Goal: Task Accomplishment & Management: Complete application form

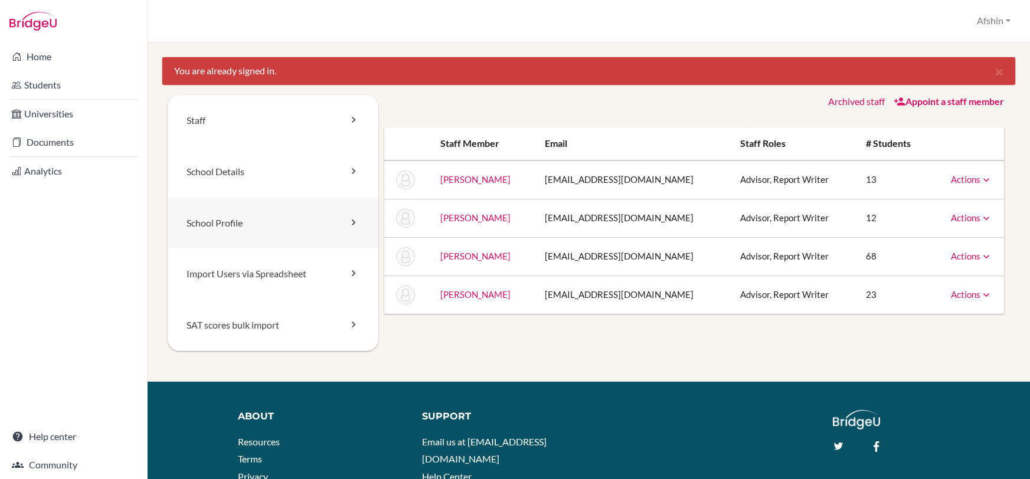
click at [268, 228] on link "School Profile" at bounding box center [273, 223] width 211 height 51
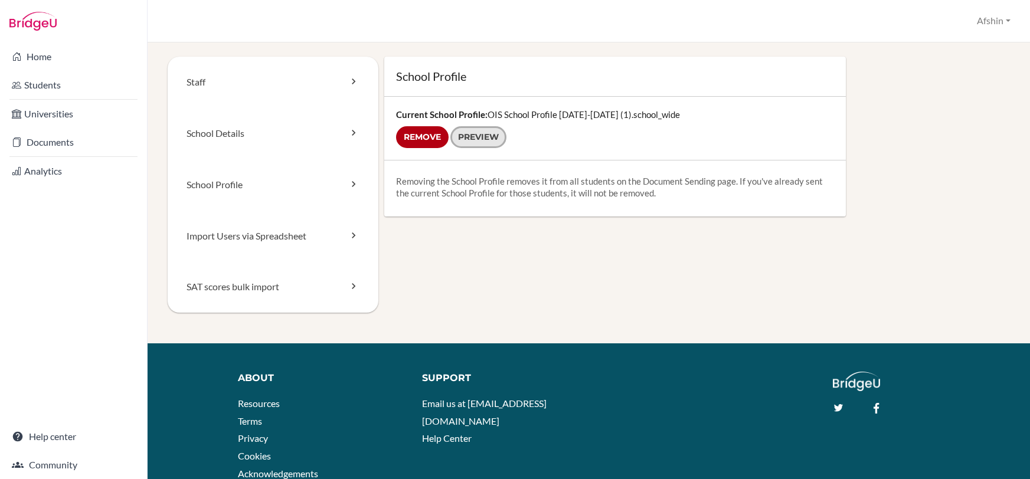
click at [462, 137] on link "Preview" at bounding box center [478, 137] width 56 height 22
click at [249, 129] on link "School Details" at bounding box center [273, 133] width 211 height 51
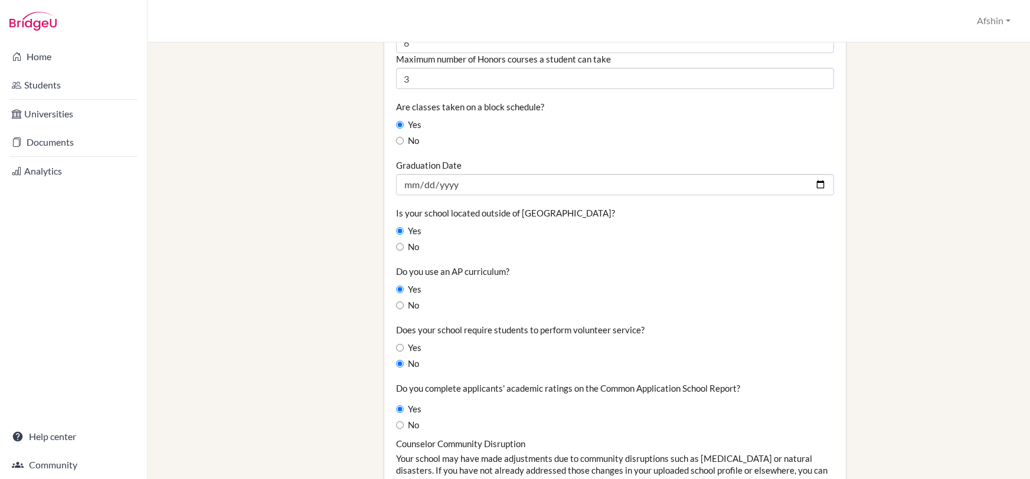
scroll to position [761, 0]
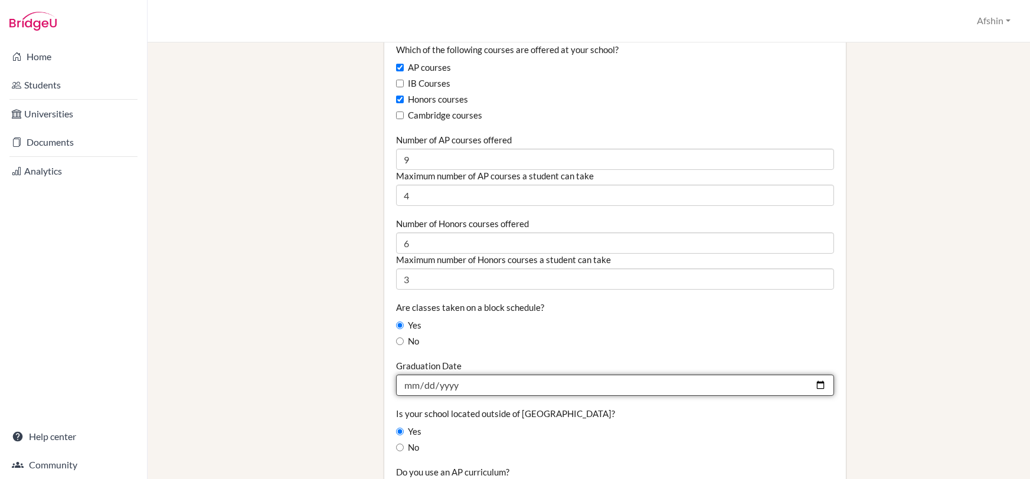
click at [424, 389] on input "[DATE]" at bounding box center [615, 385] width 438 height 21
type input "[DATE]"
click at [407, 392] on input "2026-05-10" at bounding box center [615, 385] width 438 height 21
click at [408, 383] on input "2026-05-10" at bounding box center [615, 385] width 438 height 21
type input "[DATE]"
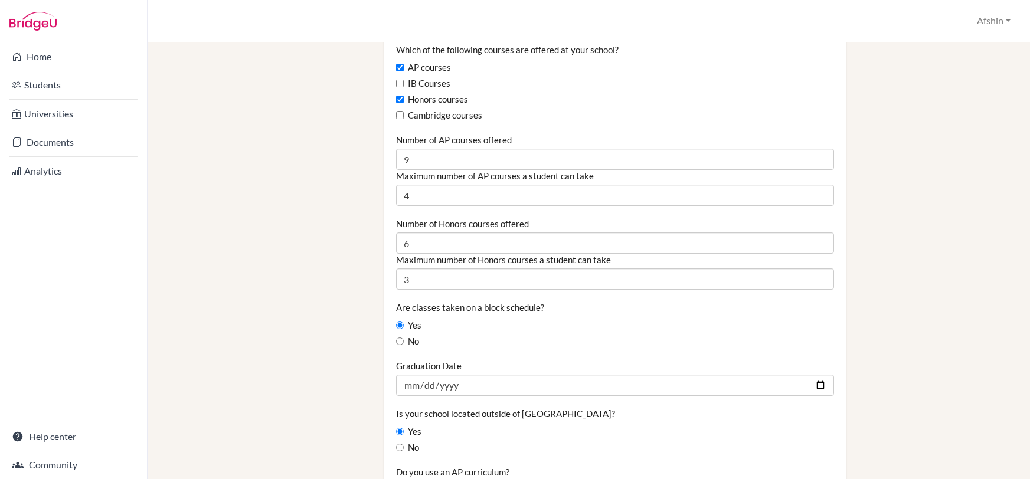
click at [536, 427] on div "Yes" at bounding box center [615, 431] width 438 height 13
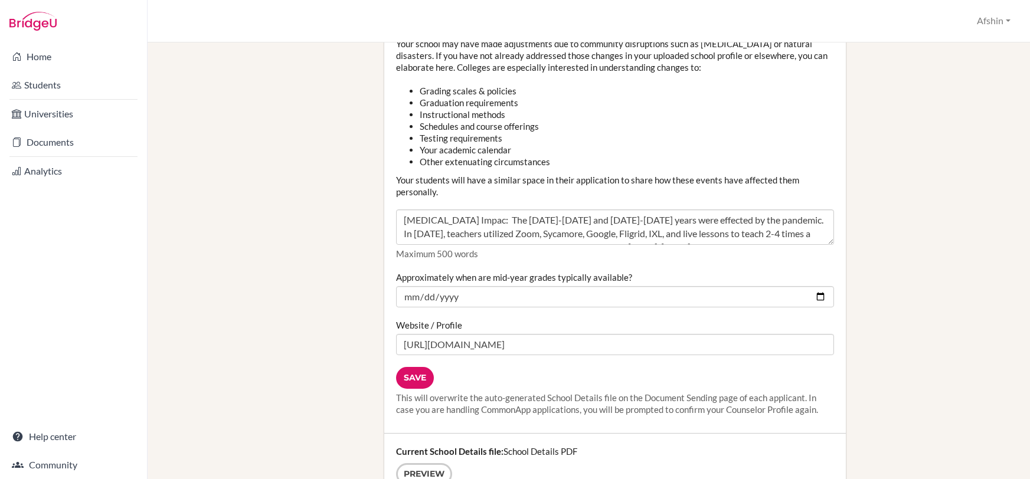
scroll to position [1381, 0]
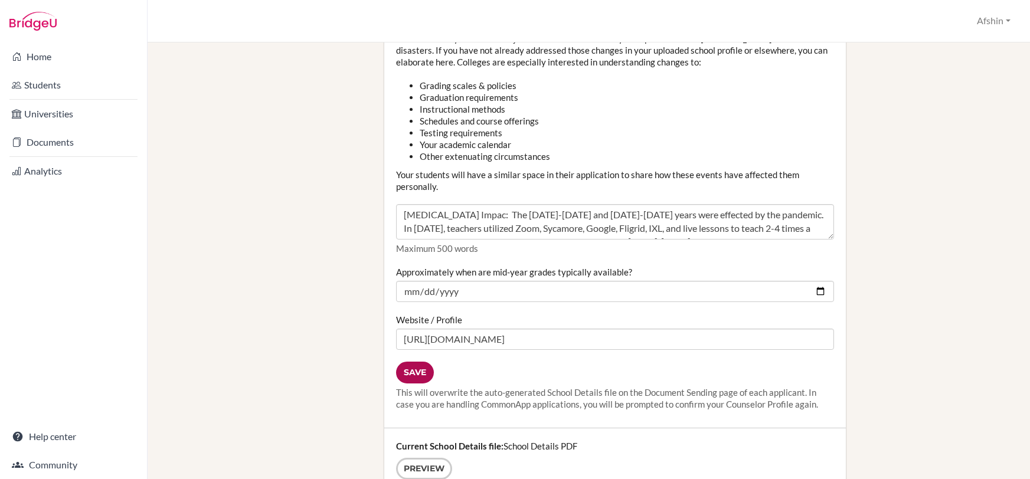
click at [422, 372] on input "Save" at bounding box center [415, 373] width 38 height 22
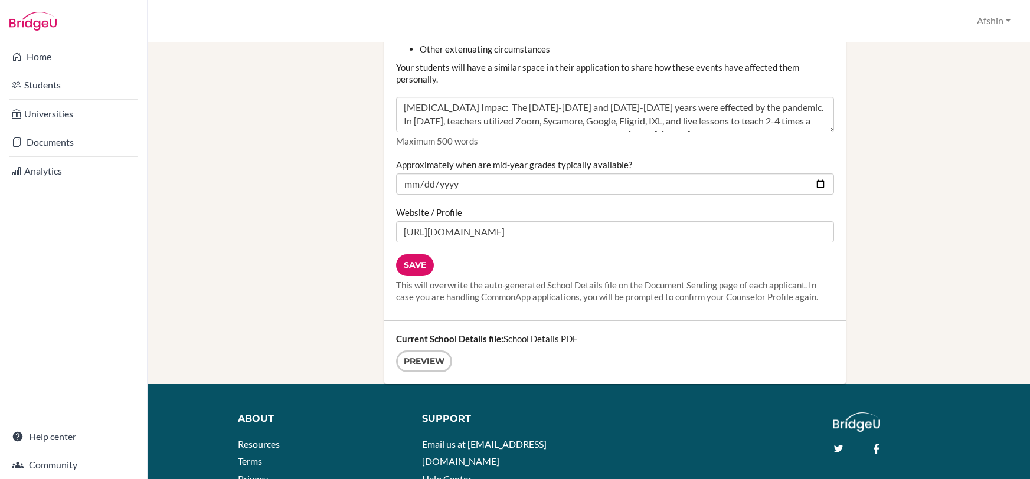
scroll to position [1533, 0]
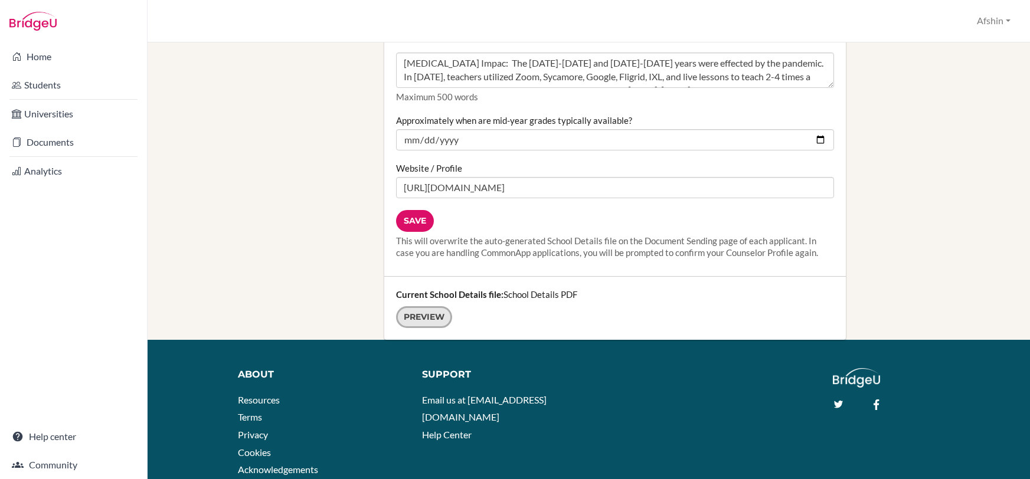
click at [435, 318] on link "Preview" at bounding box center [424, 317] width 56 height 22
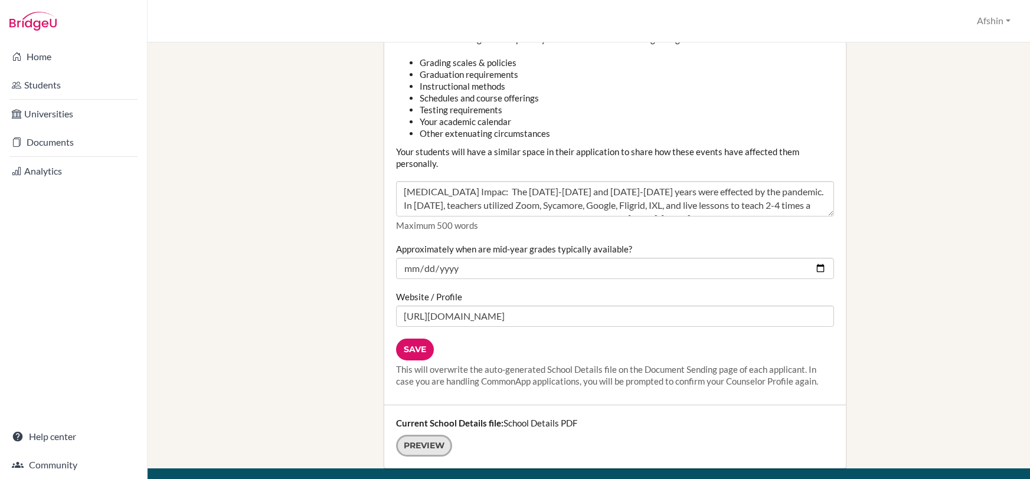
scroll to position [1451, 0]
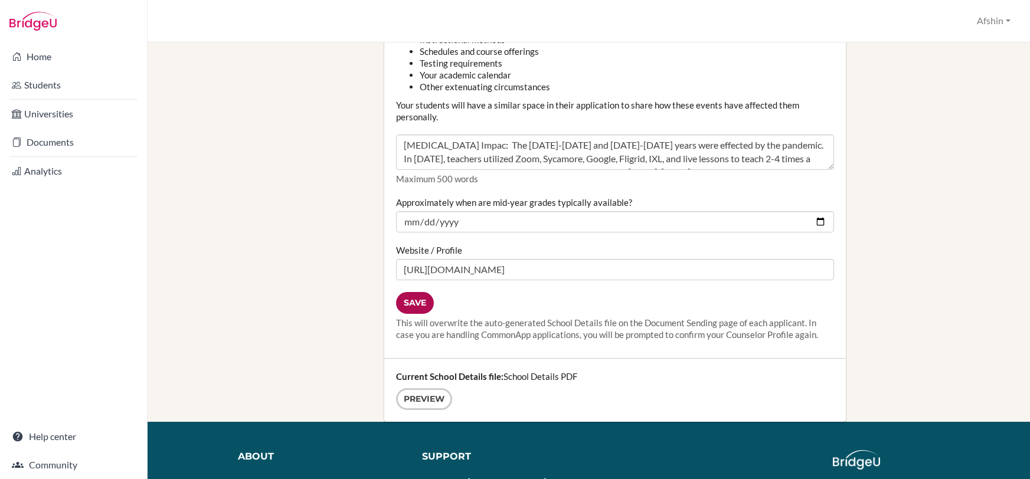
click at [421, 303] on input "Save" at bounding box center [415, 303] width 38 height 22
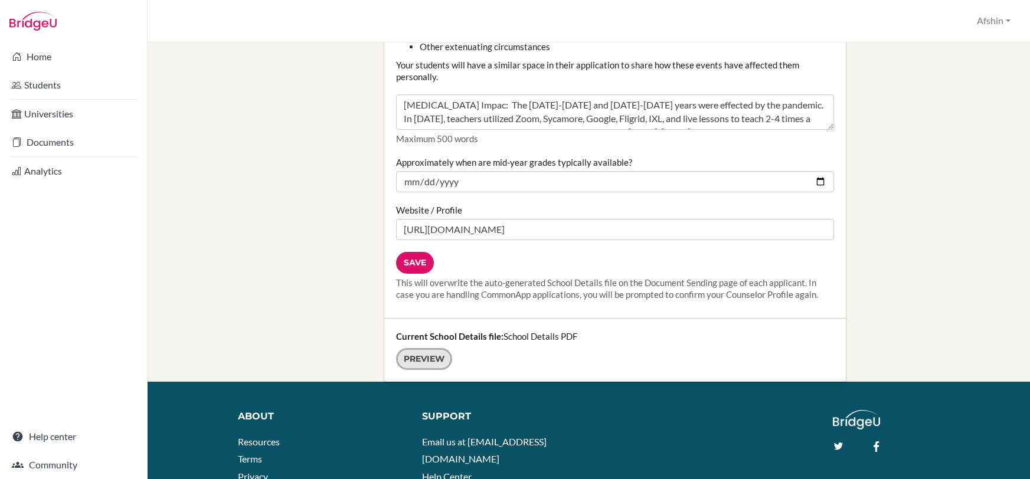
scroll to position [1498, 0]
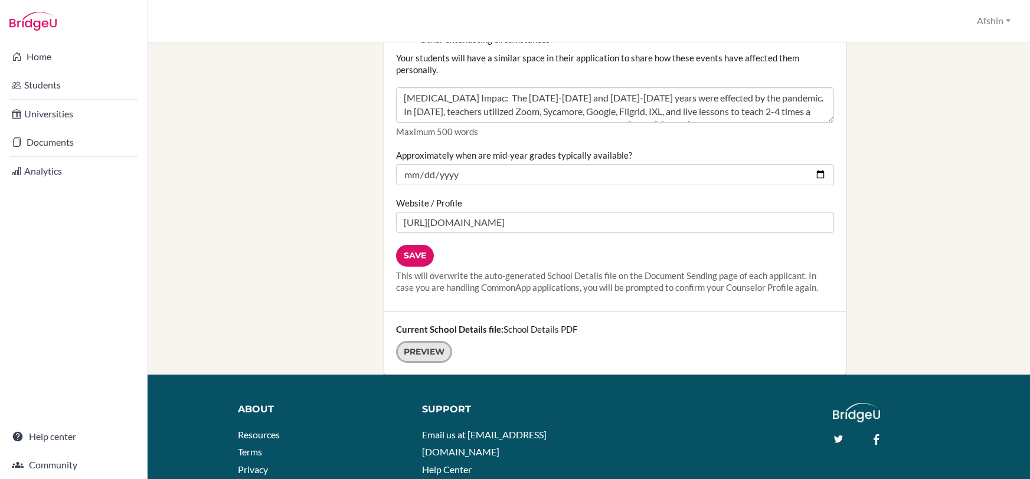
click at [428, 348] on link "Preview" at bounding box center [424, 352] width 56 height 22
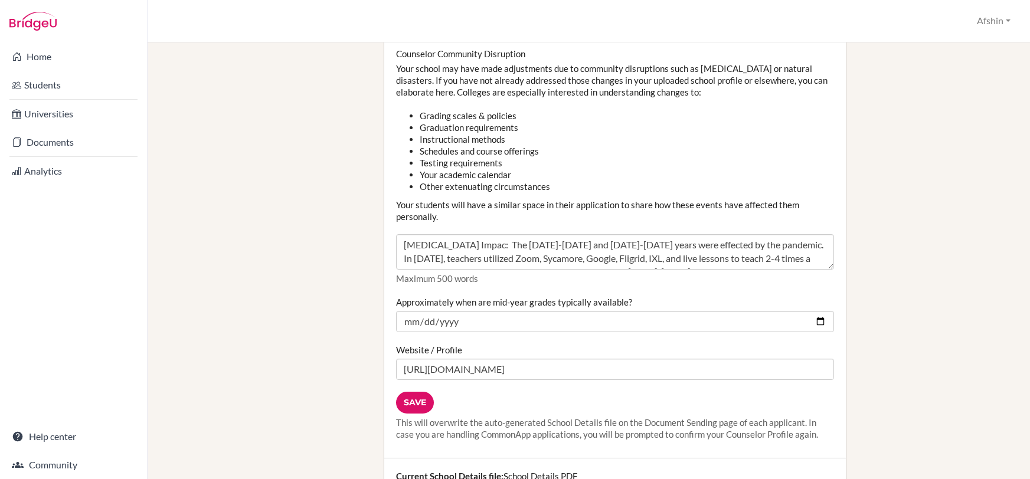
scroll to position [1584, 0]
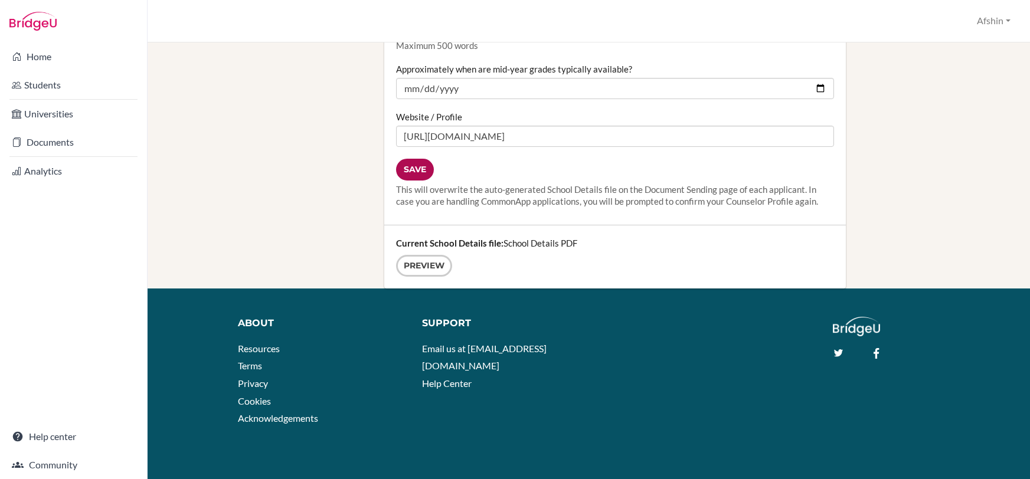
click at [417, 172] on input "Save" at bounding box center [415, 170] width 38 height 22
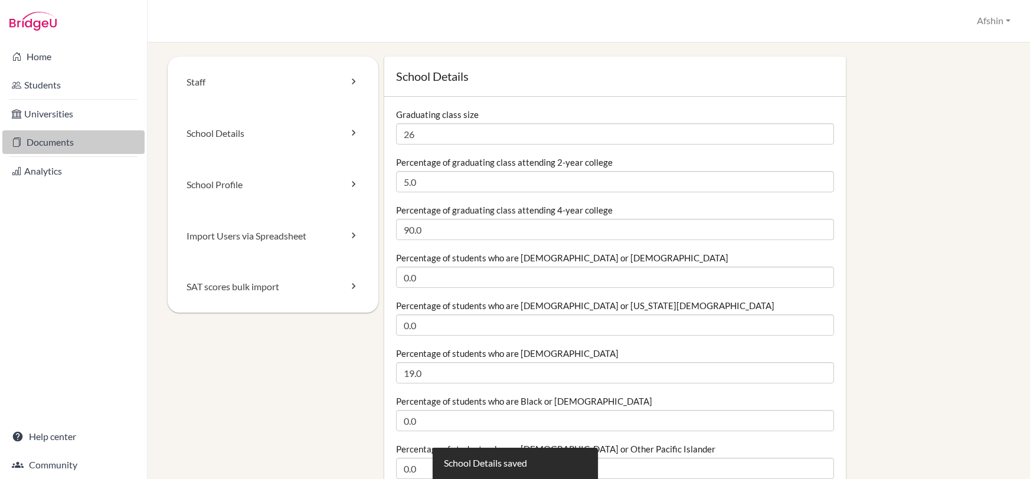
click at [47, 145] on link "Documents" at bounding box center [73, 142] width 142 height 24
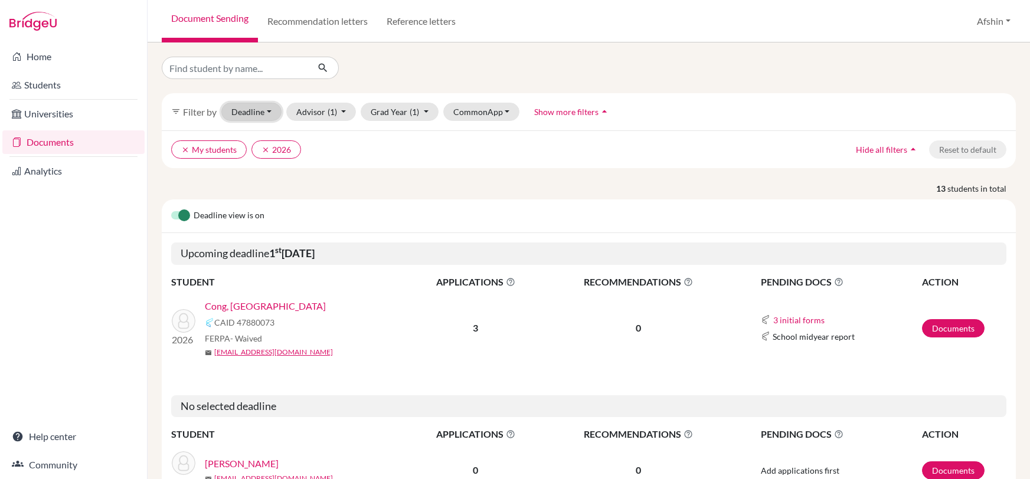
click at [262, 114] on button "Deadline - Select a date range Or double click for a single date selection Toda…" at bounding box center [251, 112] width 60 height 18
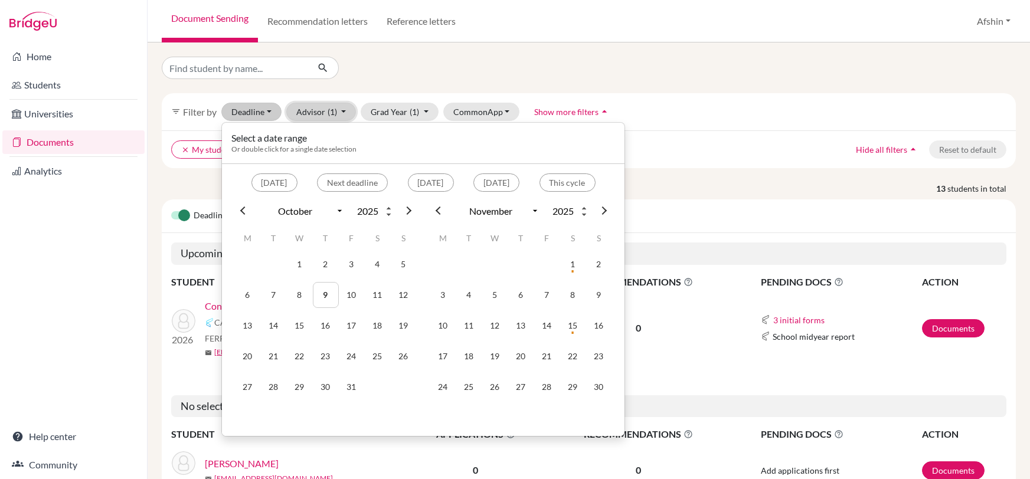
click at [334, 116] on button "Advisor (1)" at bounding box center [321, 112] width 70 height 18
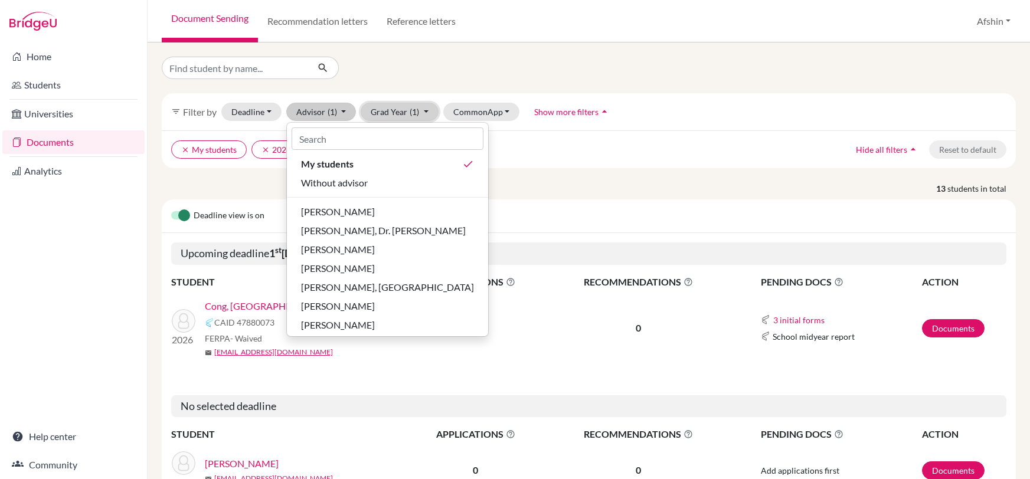
click at [411, 109] on span "(1)" at bounding box center [414, 112] width 9 height 10
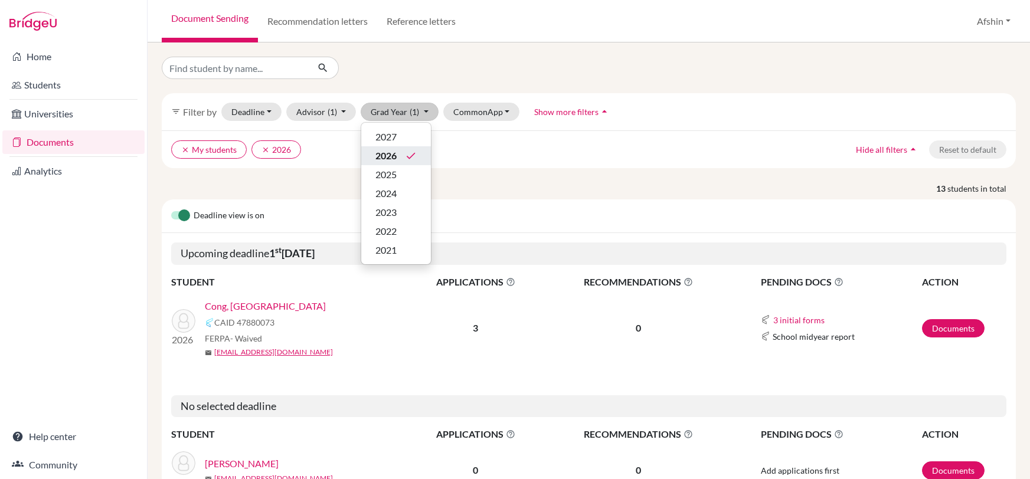
click at [397, 151] on div "2026 done" at bounding box center [395, 156] width 41 height 14
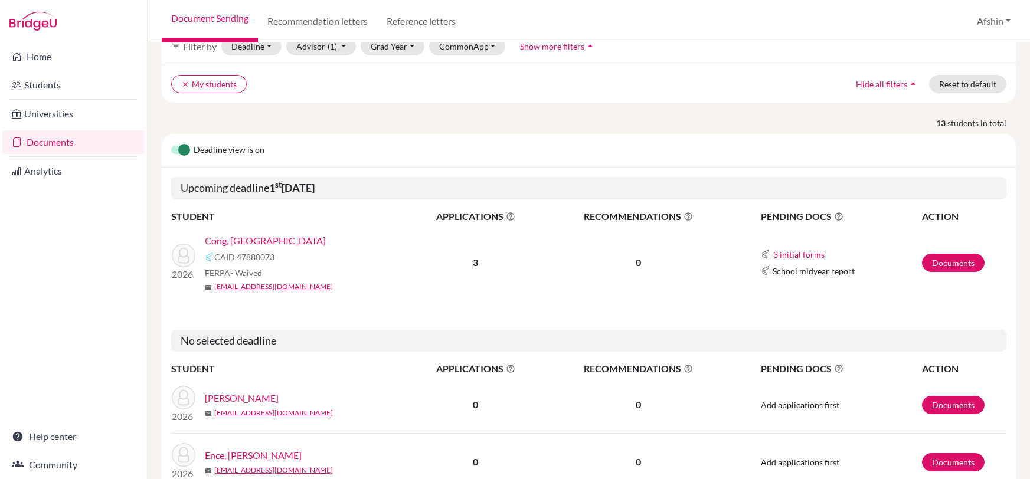
scroll to position [48, 0]
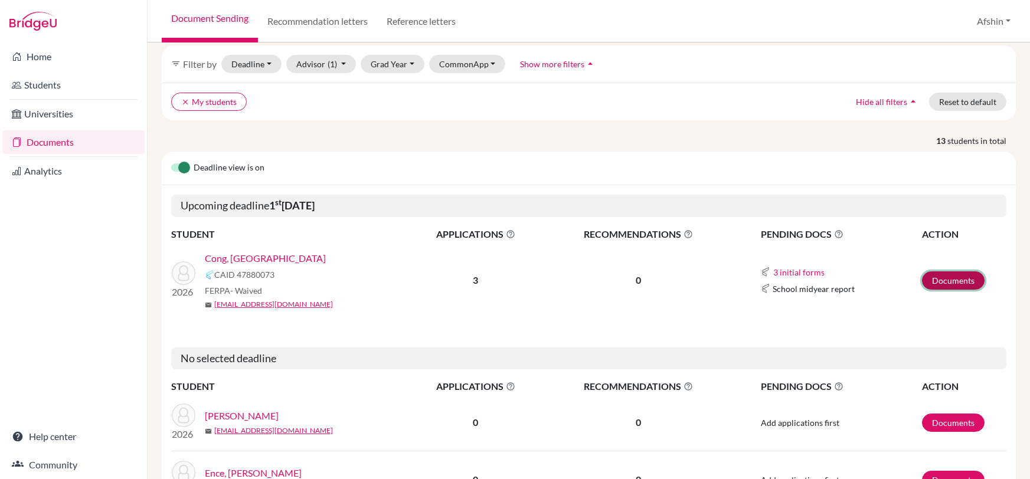
click at [961, 284] on link "Documents" at bounding box center [953, 280] width 63 height 18
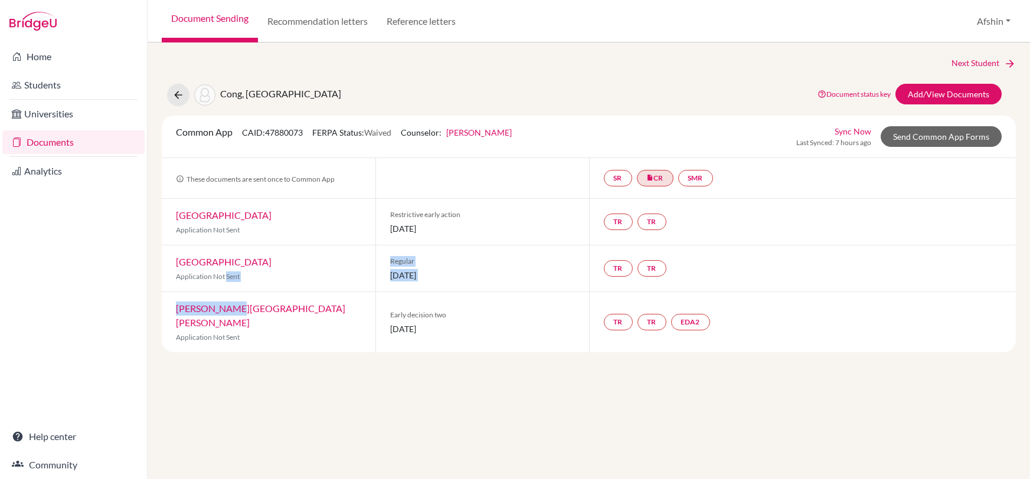
click at [230, 302] on div "Common App CAID: 47880073 FERPA Status: Waived Counselor: [PERSON_NAME] First N…" at bounding box center [589, 234] width 854 height 237
click at [279, 338] on div "Next Student Cong, [GEOGRAPHIC_DATA] Document status key TR Requirement. Docume…" at bounding box center [589, 260] width 882 height 437
click at [873, 94] on link "Document status key" at bounding box center [853, 94] width 73 height 9
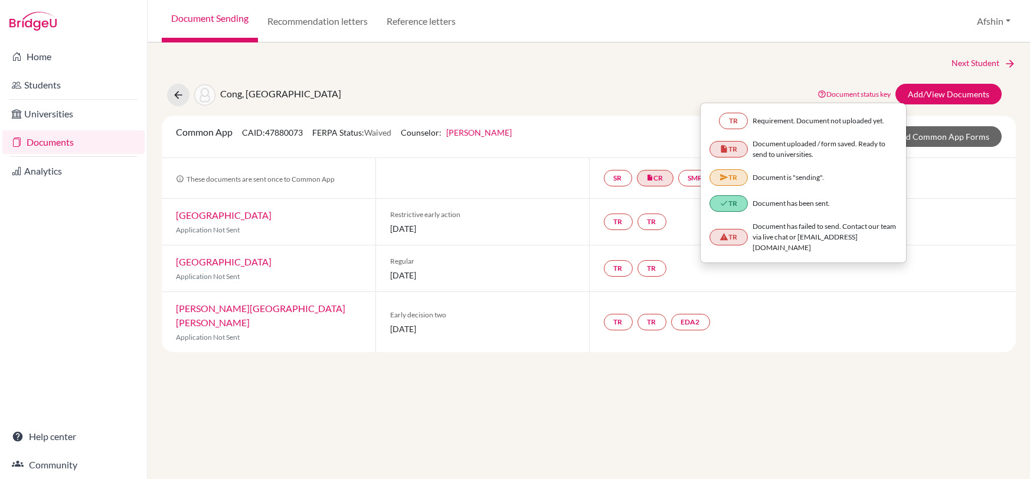
click at [480, 132] on link "[PERSON_NAME]" at bounding box center [478, 132] width 65 height 10
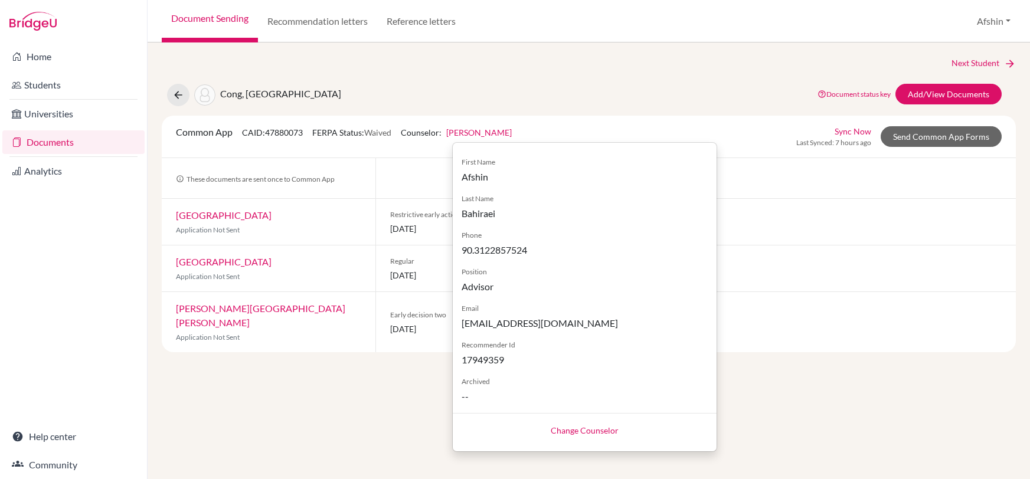
click at [575, 428] on link "Change Counselor" at bounding box center [585, 430] width 68 height 10
select select "457617"
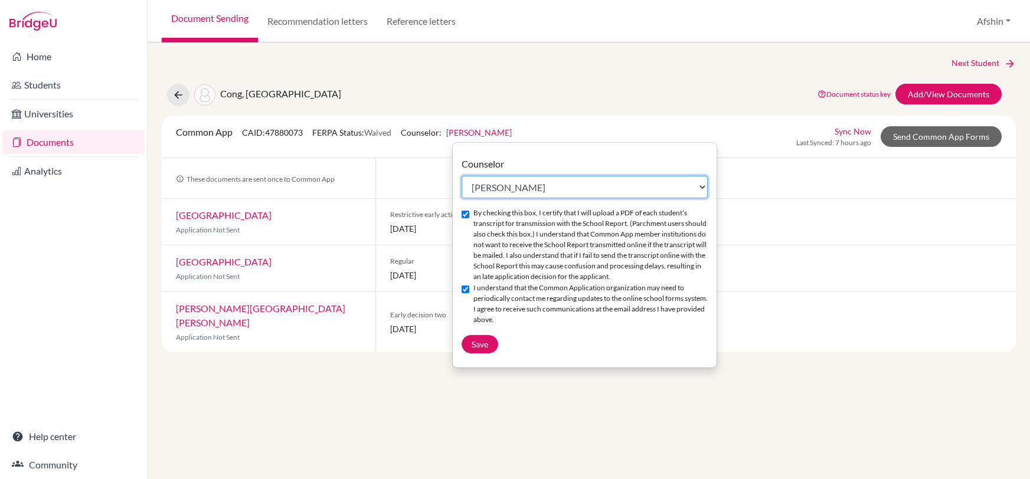
click at [595, 189] on select "Select counselor Afshin Bahiraei Debby Olsen Pete Simano Lisa Wagner" at bounding box center [584, 187] width 246 height 22
click at [461, 176] on select "Select counselor Afshin Bahiraei Debby Olsen Pete Simano Lisa Wagner" at bounding box center [584, 187] width 246 height 22
click at [677, 408] on div "Next Student Cong, Yuanzhou Document status key TR Requirement. Document not up…" at bounding box center [589, 260] width 882 height 437
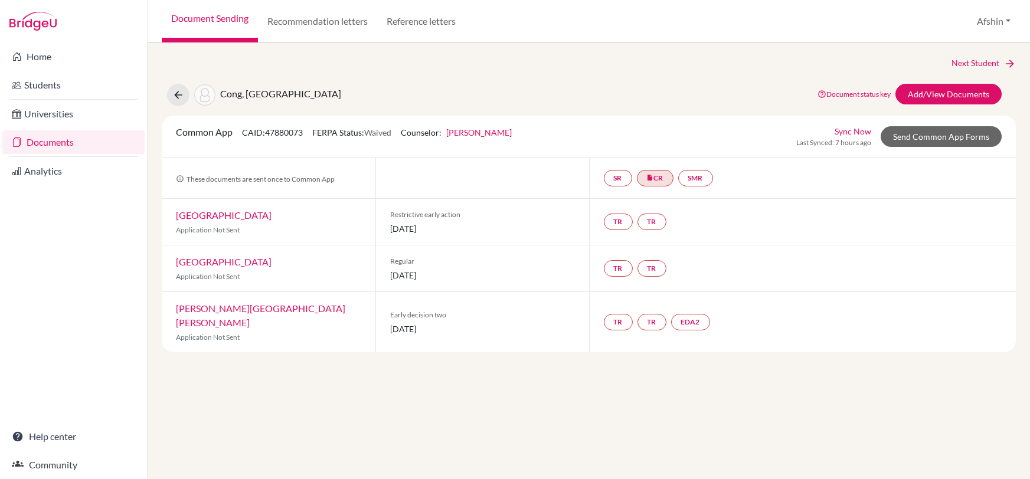
click at [464, 130] on link "Afshin Bahiraei" at bounding box center [478, 132] width 65 height 10
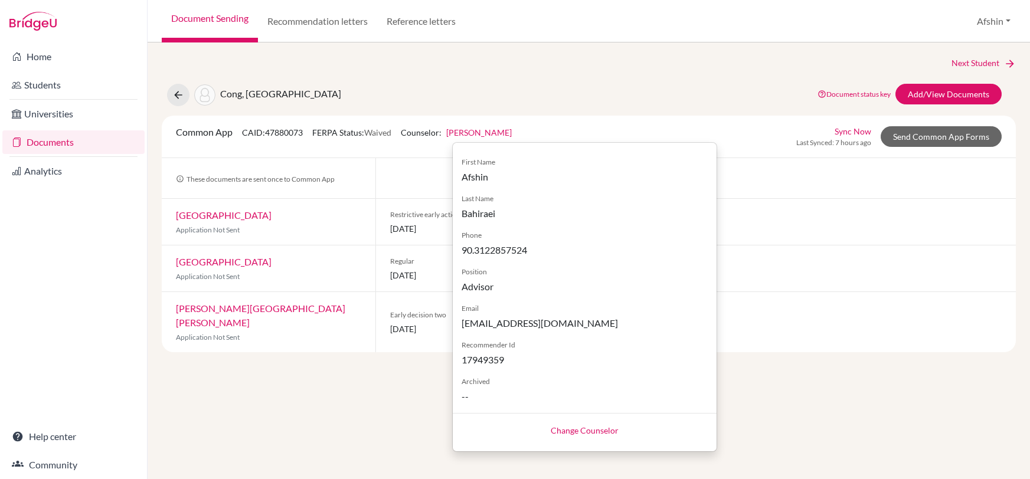
click at [539, 430] on div "Change Counselor" at bounding box center [585, 430] width 264 height 34
click at [555, 431] on link "Change Counselor" at bounding box center [585, 430] width 68 height 10
select select "457617"
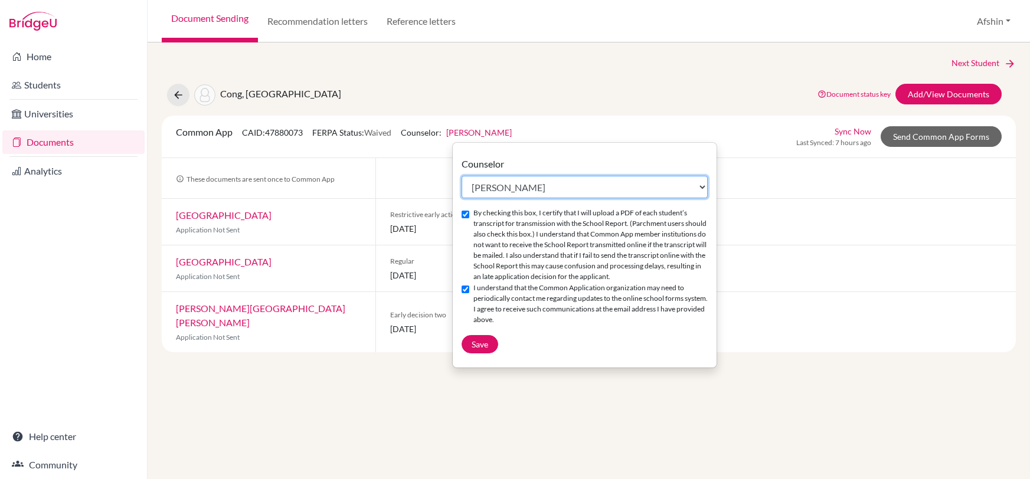
click at [538, 189] on select "Select counselor Afshin Bahiraei Debby Olsen Pete Simano Lisa Wagner" at bounding box center [584, 187] width 246 height 22
click at [630, 418] on div "Next Student Cong, Yuanzhou Document status key TR Requirement. Document not up…" at bounding box center [589, 260] width 882 height 437
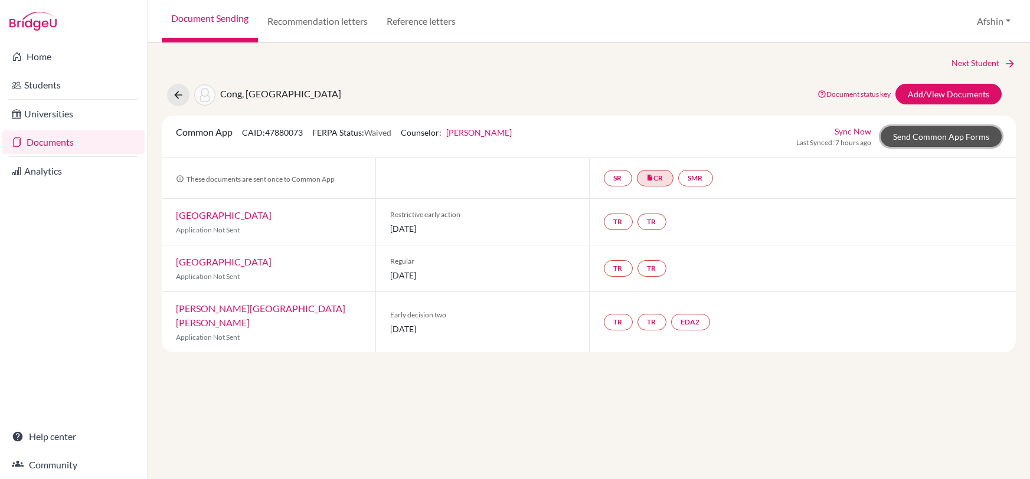
click at [946, 142] on link "Send Common App Forms" at bounding box center [940, 136] width 121 height 21
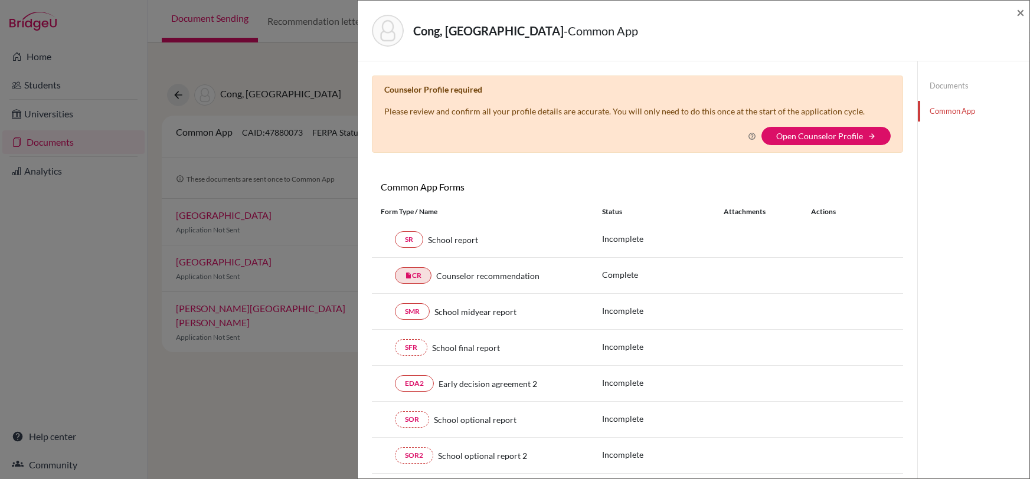
click at [938, 78] on link "Documents" at bounding box center [974, 86] width 112 height 21
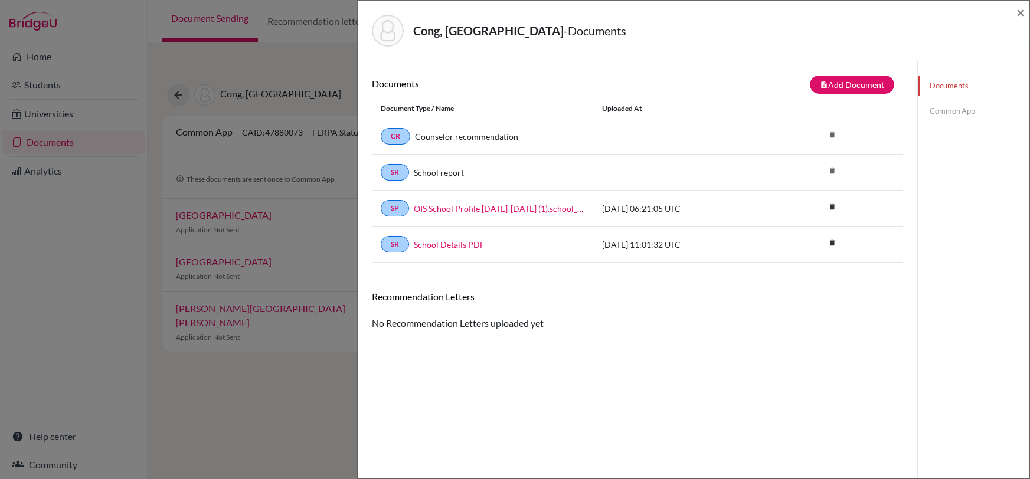
click at [935, 103] on link "Common App" at bounding box center [974, 111] width 112 height 21
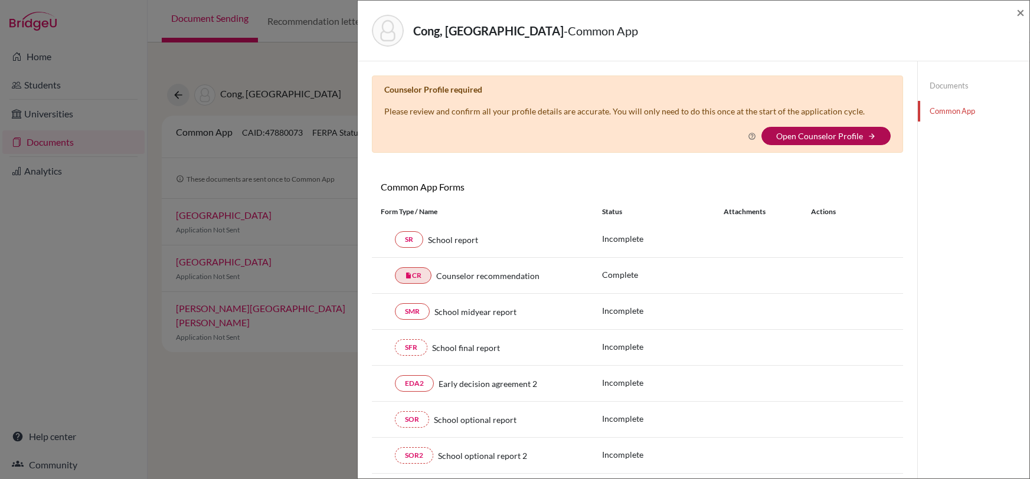
click at [796, 131] on link "Open Counselor Profile" at bounding box center [819, 136] width 87 height 10
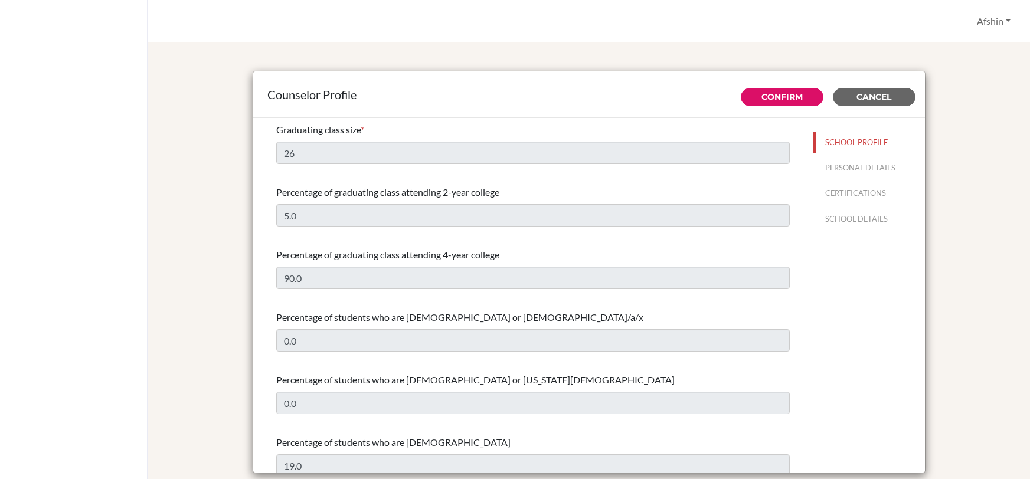
select select "1"
select select "352597"
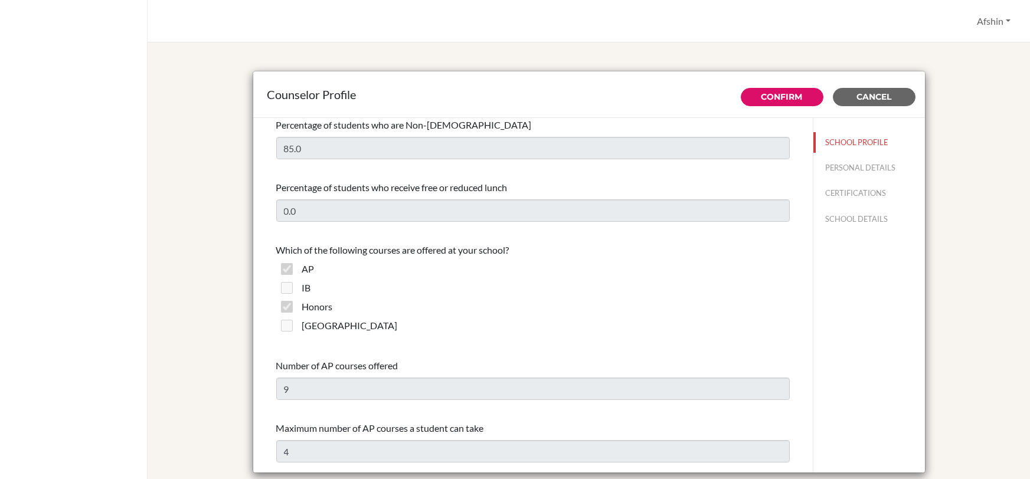
scroll to position [952, 0]
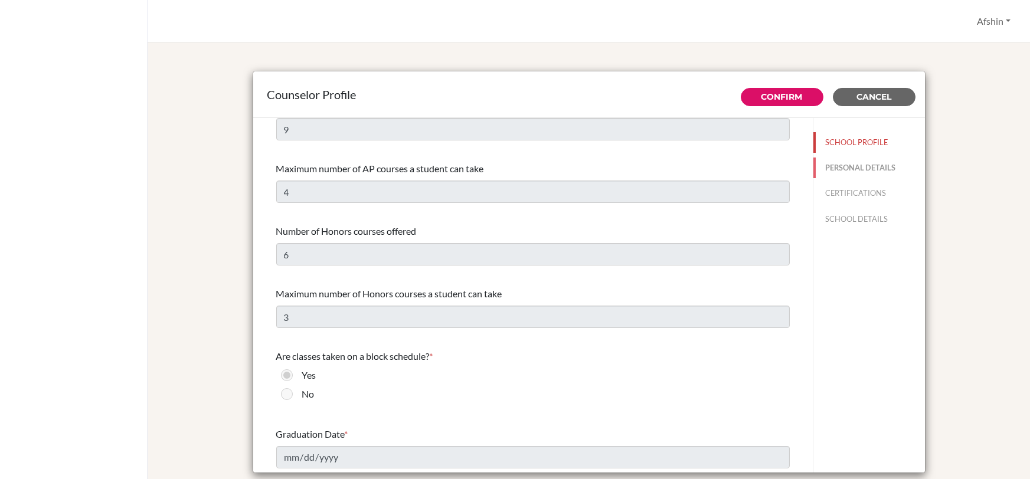
click at [846, 158] on button "PERSONAL DETAILS" at bounding box center [869, 168] width 112 height 21
type input "Afshin"
type input "Bahiraei"
type input "Advisor"
type input "90.3122857524"
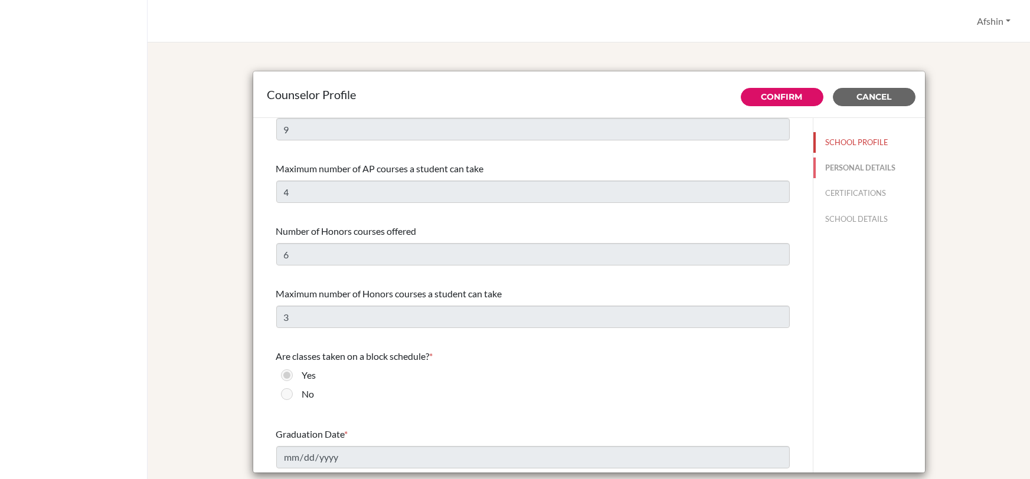
type input "[EMAIL_ADDRESS][DOMAIN_NAME]"
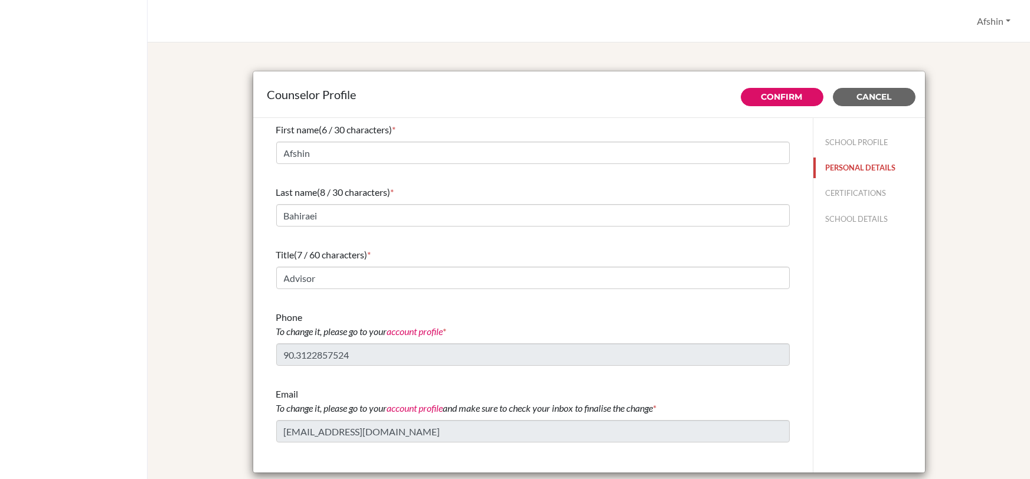
scroll to position [0, 0]
click at [833, 188] on button "CERTIFICATIONS" at bounding box center [869, 193] width 112 height 21
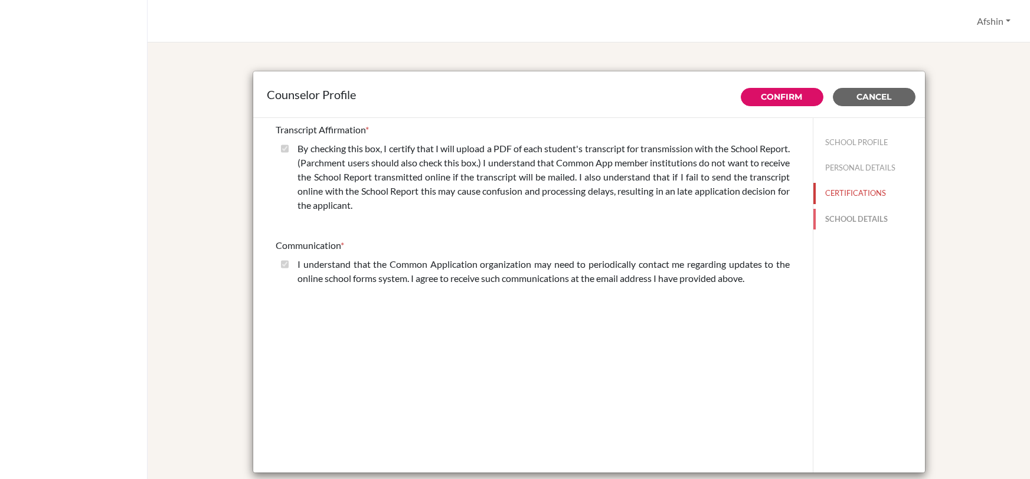
click at [840, 222] on button "SCHOOL DETAILS" at bounding box center [869, 219] width 112 height 21
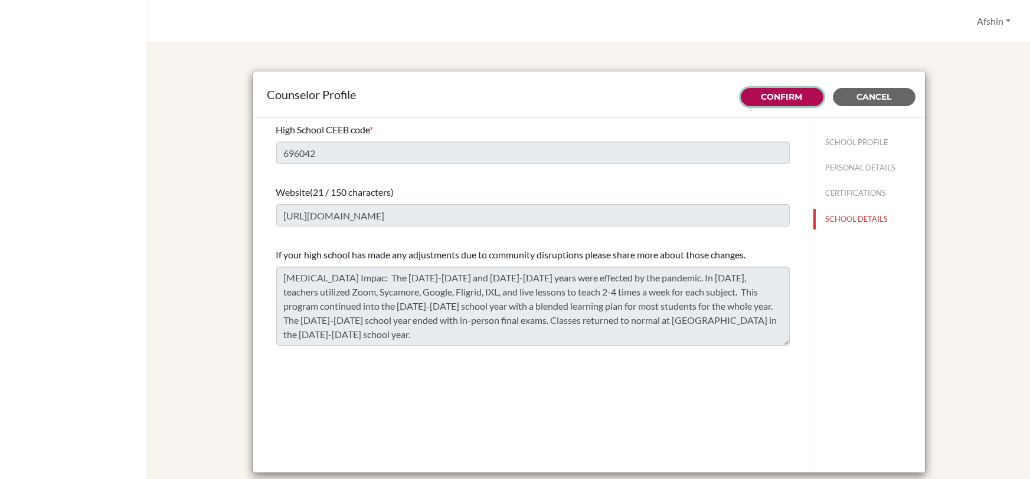
click at [793, 98] on link "Confirm" at bounding box center [781, 96] width 41 height 11
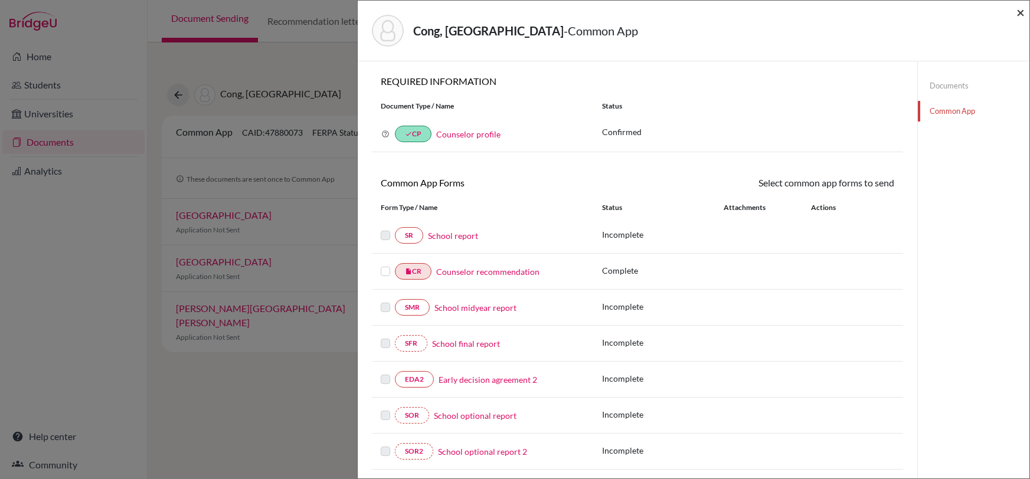
click at [1017, 15] on span "×" at bounding box center [1020, 12] width 8 height 17
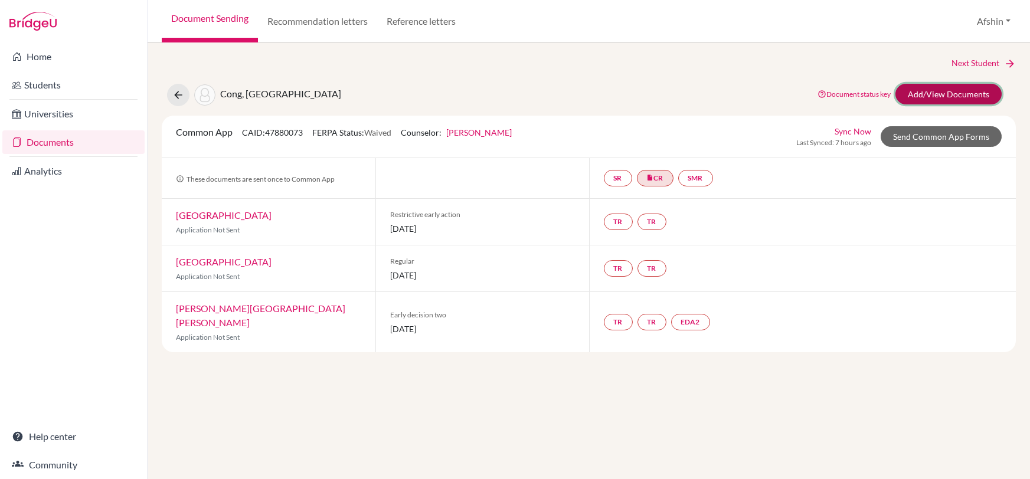
click at [953, 90] on link "Add/View Documents" at bounding box center [948, 94] width 106 height 21
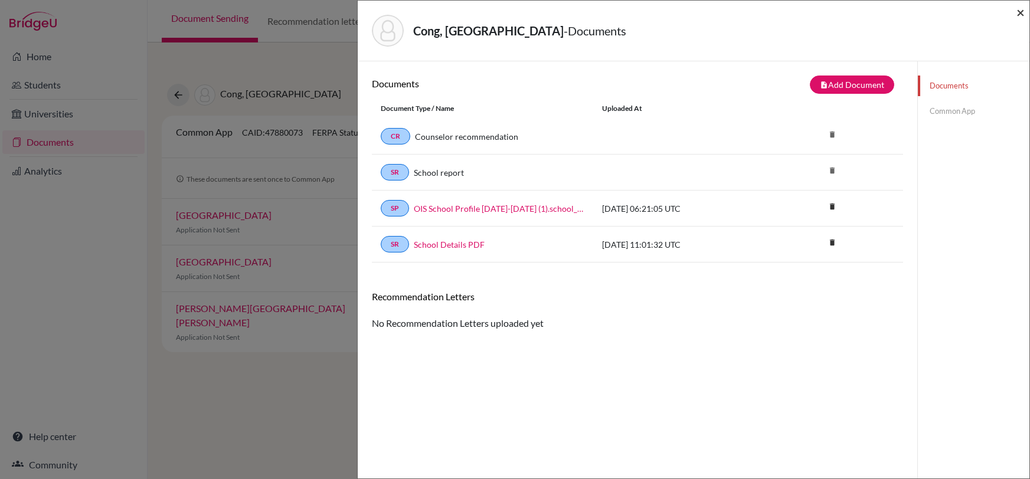
click at [1019, 11] on span "×" at bounding box center [1020, 12] width 8 height 17
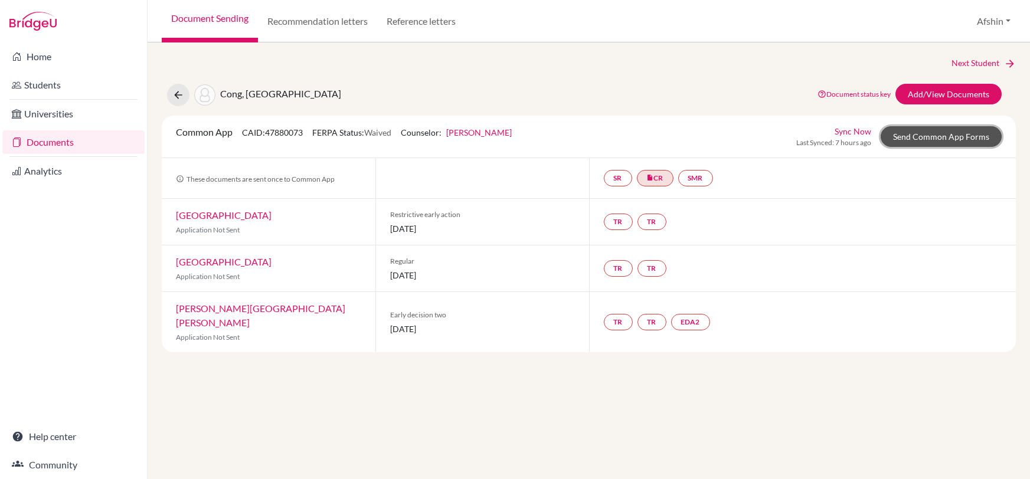
click at [919, 136] on link "Send Common App Forms" at bounding box center [940, 136] width 121 height 21
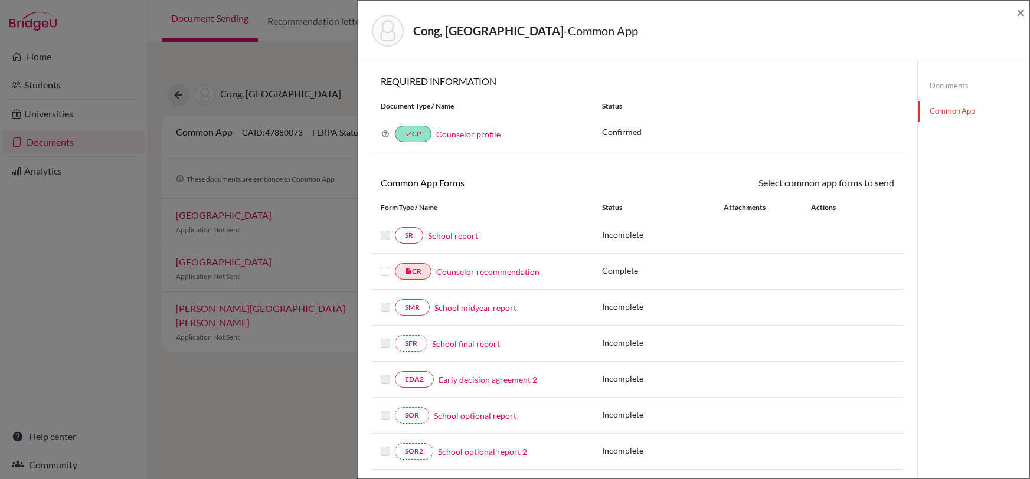
click at [940, 89] on link "Documents" at bounding box center [974, 86] width 112 height 21
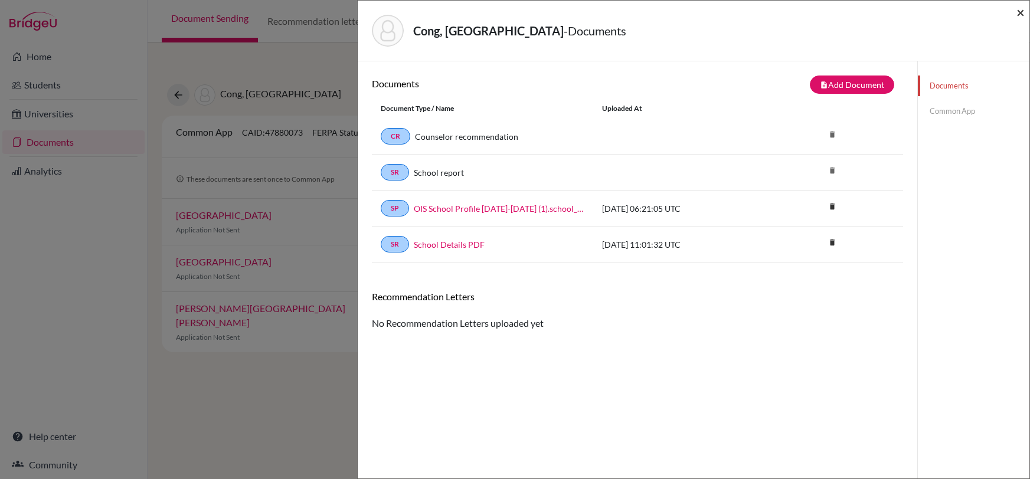
click at [1020, 12] on span "×" at bounding box center [1020, 12] width 8 height 17
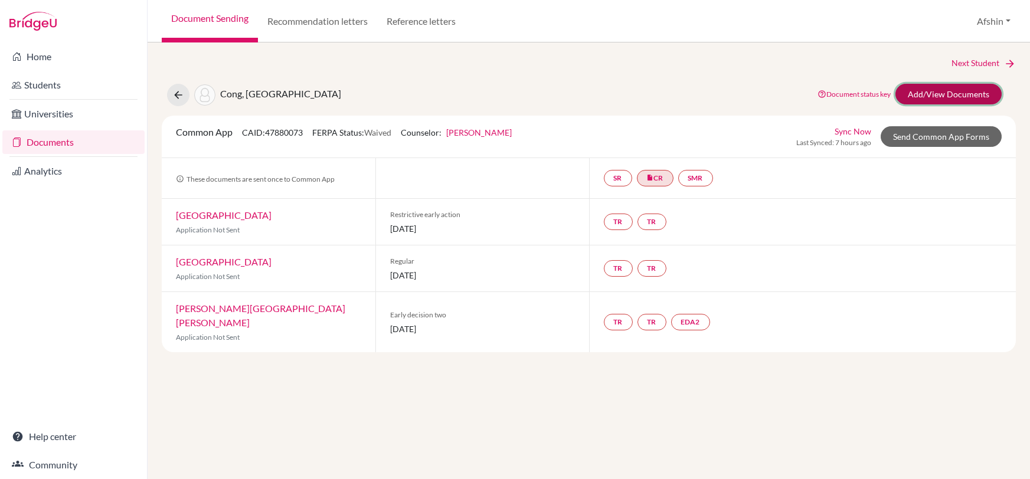
click at [946, 94] on link "Add/View Documents" at bounding box center [948, 94] width 106 height 21
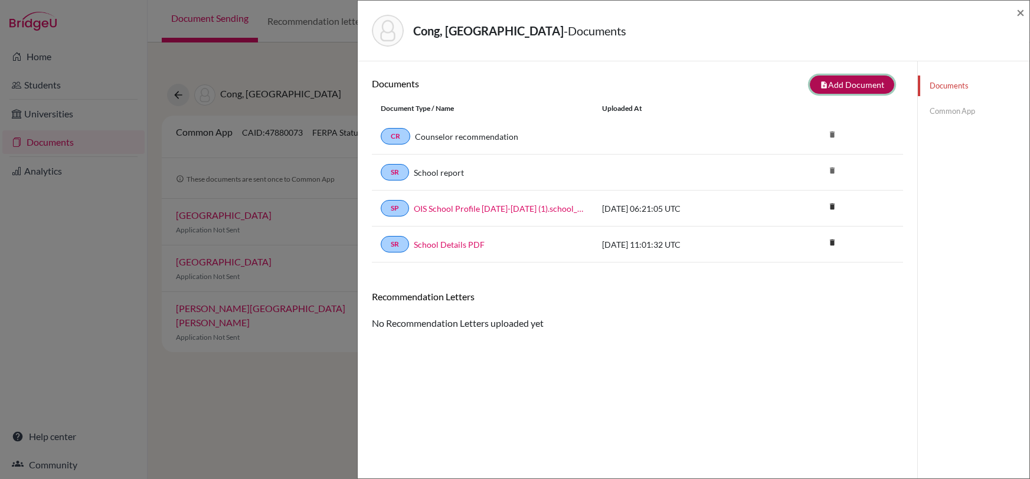
click at [872, 80] on button "note_add Add Document" at bounding box center [852, 85] width 84 height 18
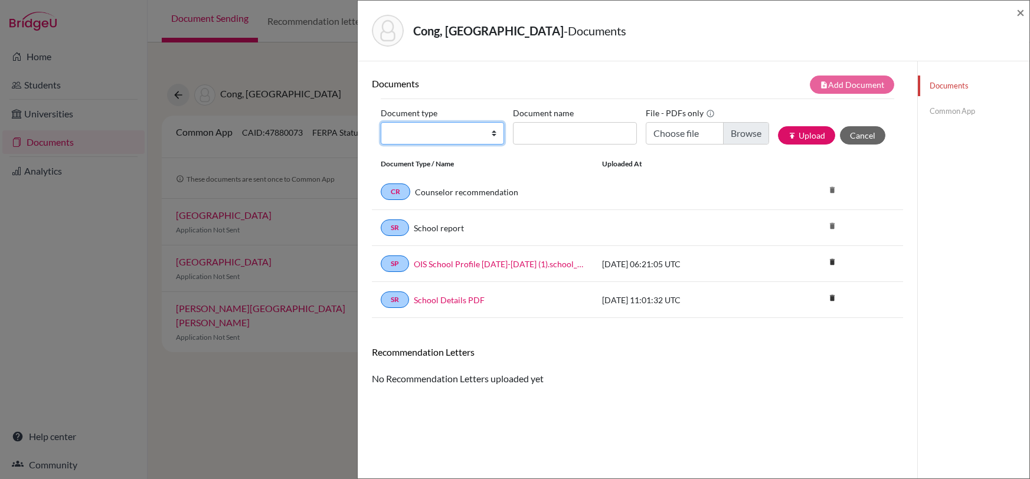
click at [486, 130] on select "Change explanation for Common App reports Counselor recommendation Internationa…" at bounding box center [442, 133] width 123 height 22
click at [449, 136] on select "Change explanation for Common App reports Counselor recommendation Internationa…" at bounding box center [442, 133] width 123 height 22
click at [458, 133] on select "Change explanation for Common App reports Counselor recommendation Internationa…" at bounding box center [442, 133] width 123 height 22
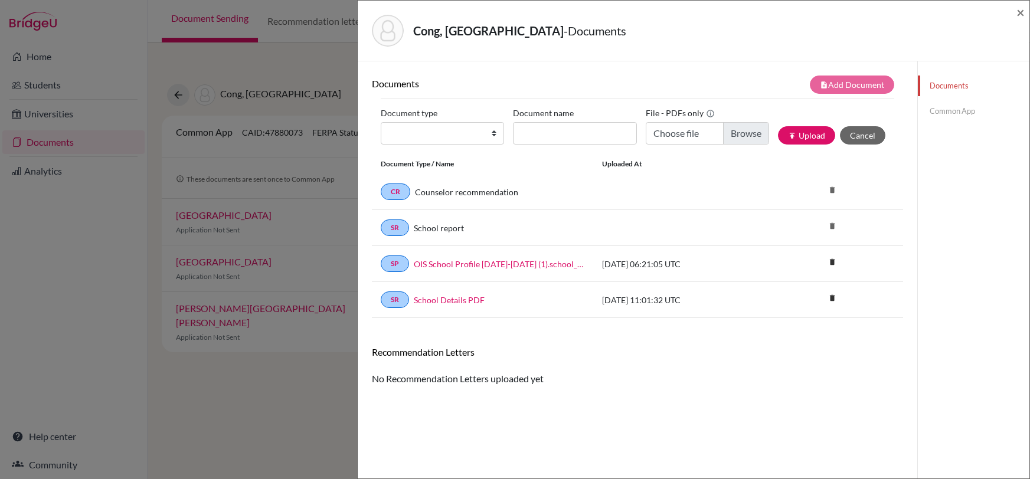
click at [852, 189] on div "delete" at bounding box center [858, 192] width 89 height 15
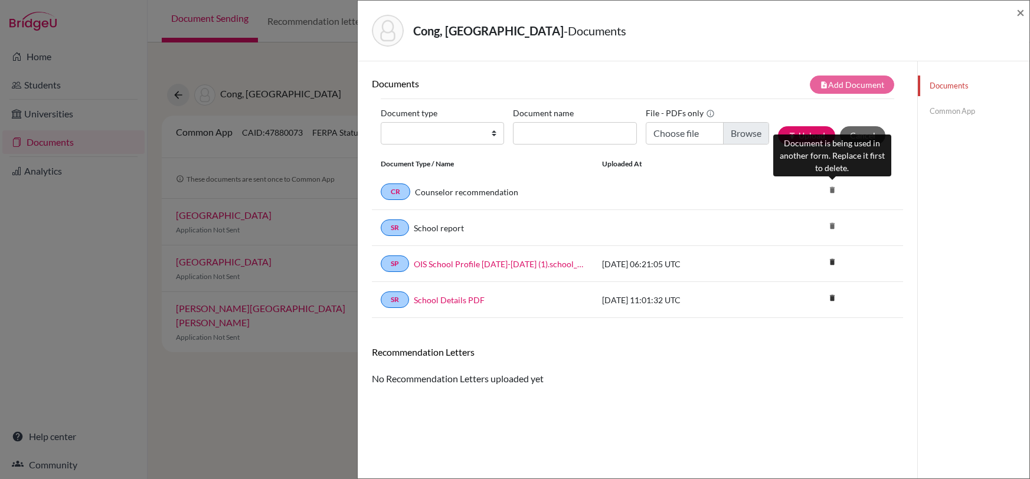
click at [833, 191] on icon "delete" at bounding box center [832, 190] width 18 height 18
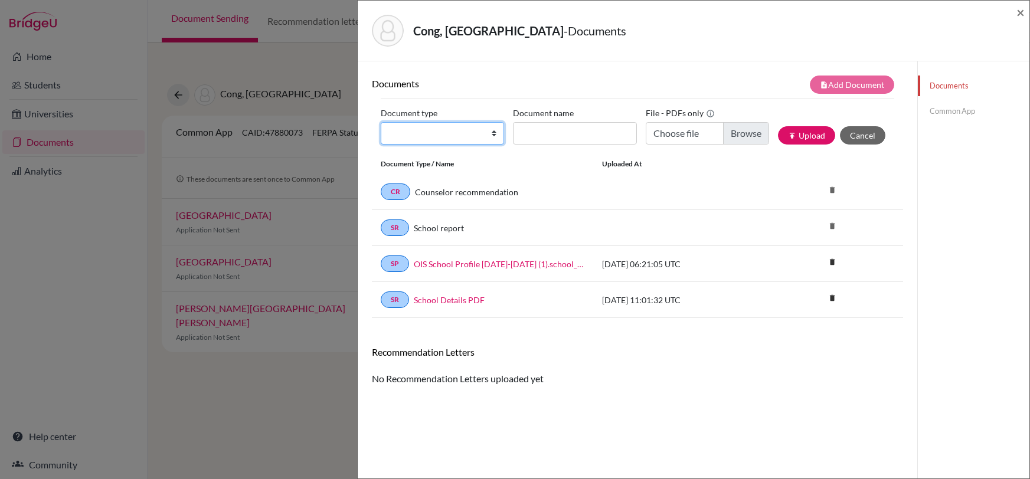
click at [473, 136] on select "Change explanation for Common App reports Counselor recommendation Internationa…" at bounding box center [442, 133] width 123 height 22
select select "4"
click at [381, 122] on select "Change explanation for Common App reports Counselor recommendation Internationa…" at bounding box center [442, 133] width 123 height 22
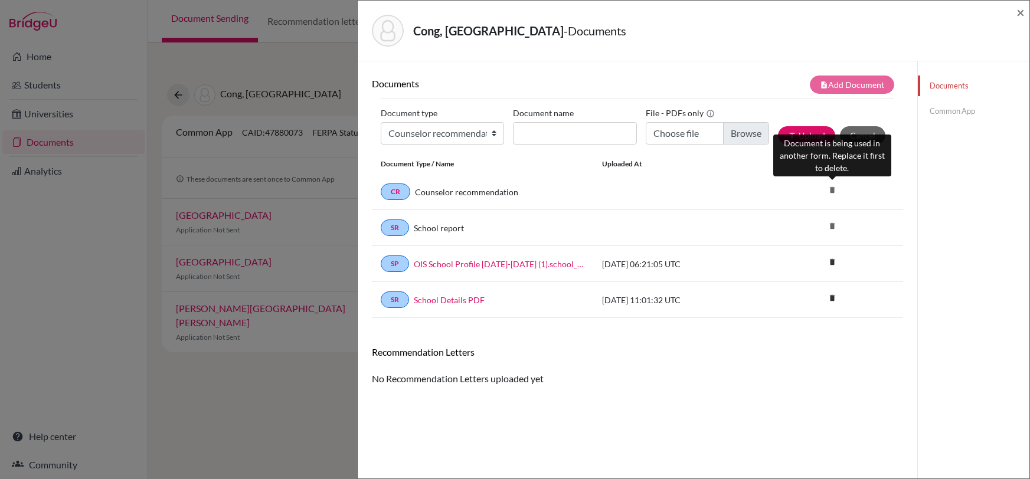
click at [831, 187] on icon "delete" at bounding box center [832, 190] width 18 height 18
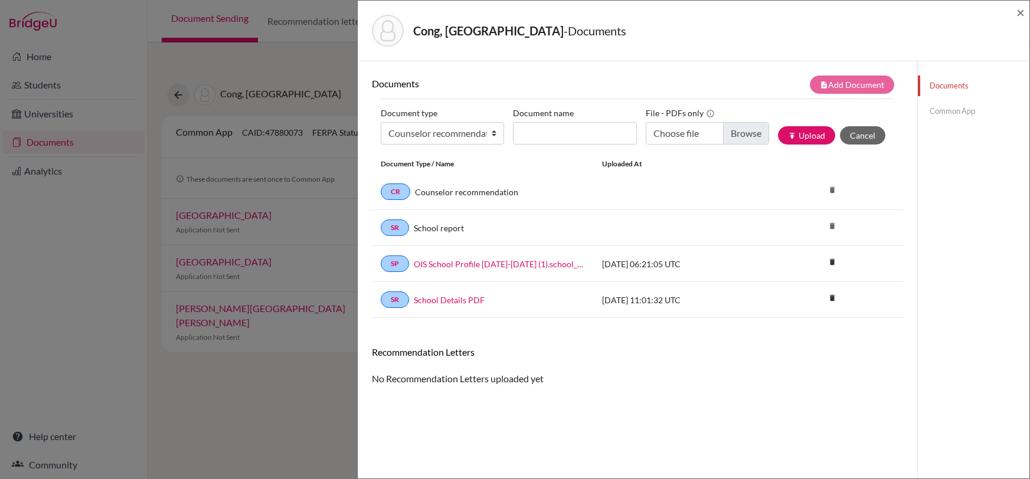
click at [952, 110] on link "Common App" at bounding box center [974, 111] width 112 height 21
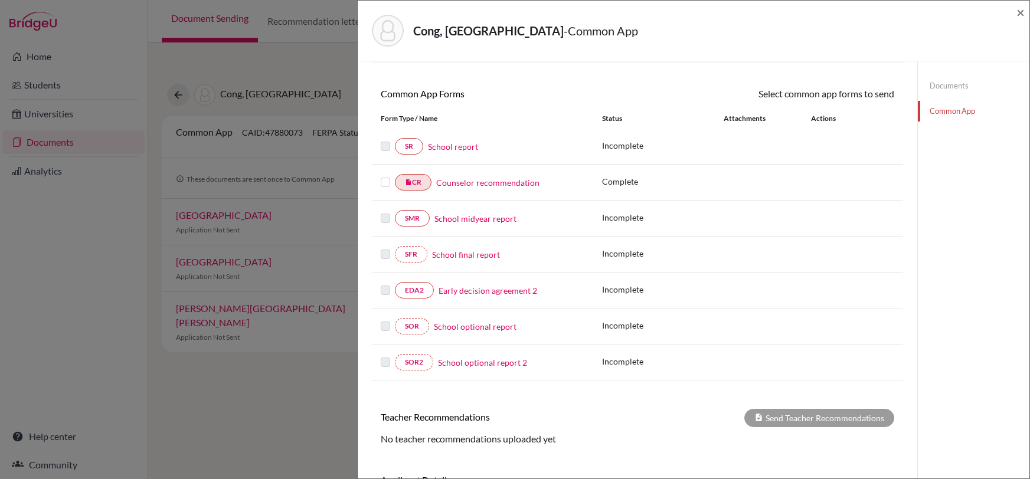
scroll to position [80, 0]
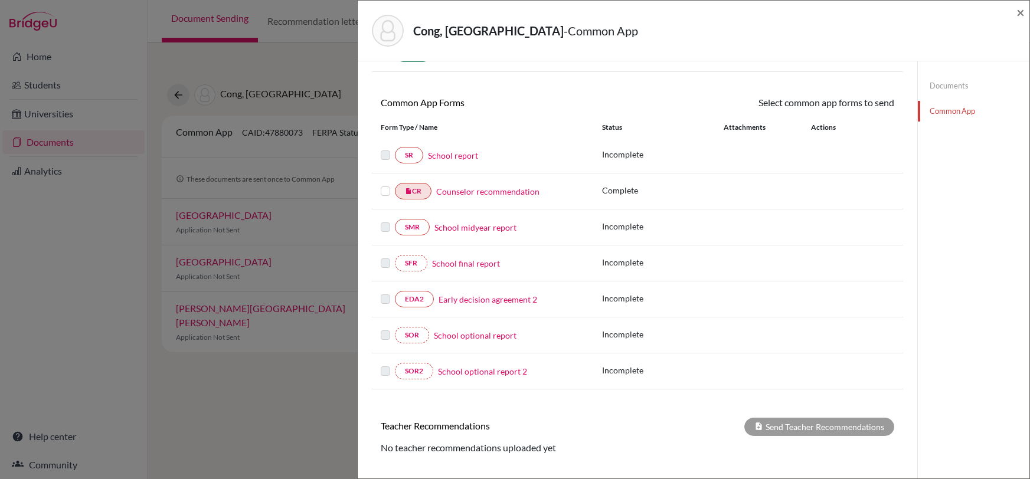
click at [447, 152] on link "School report" at bounding box center [453, 155] width 50 height 12
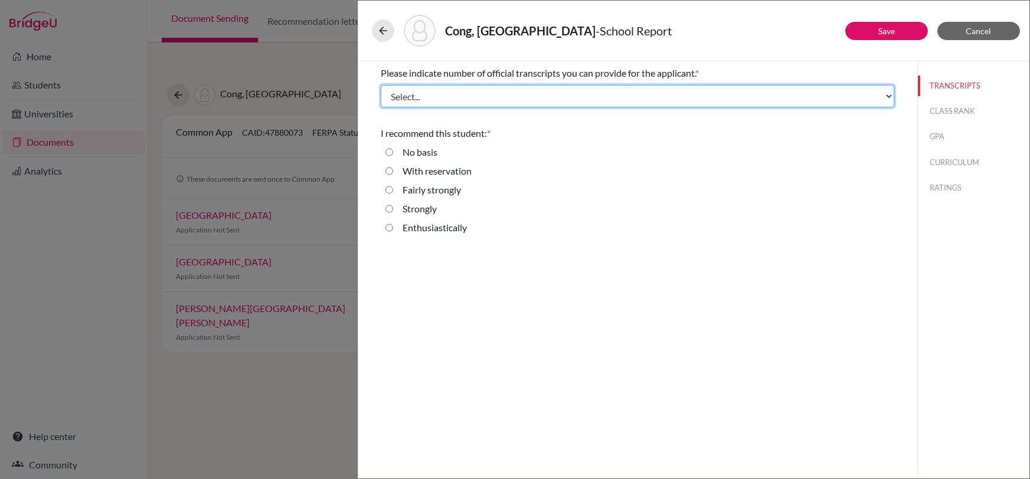
click at [516, 97] on select "Select... 1 2 3 4" at bounding box center [637, 96] width 513 height 22
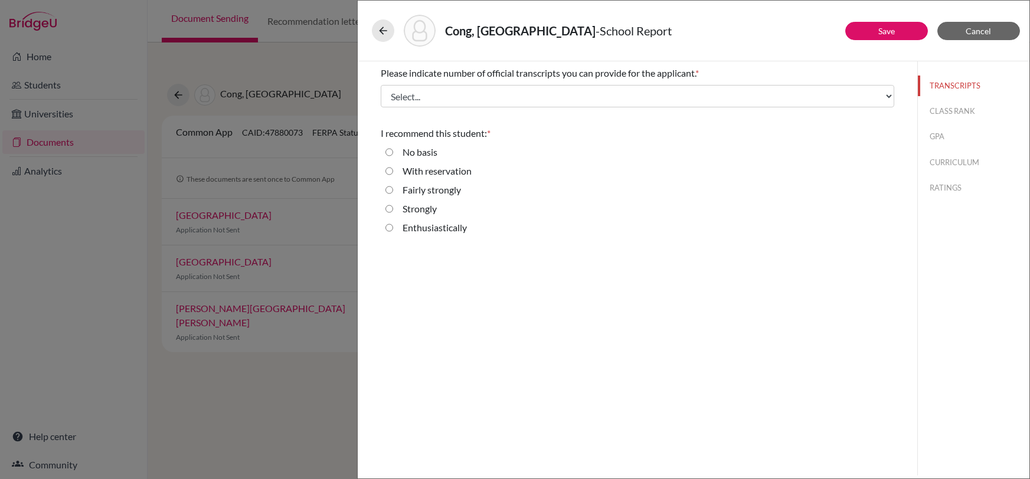
click at [588, 303] on div "Please indicate number of official transcripts you can provide for the applican…" at bounding box center [637, 268] width 559 height 414
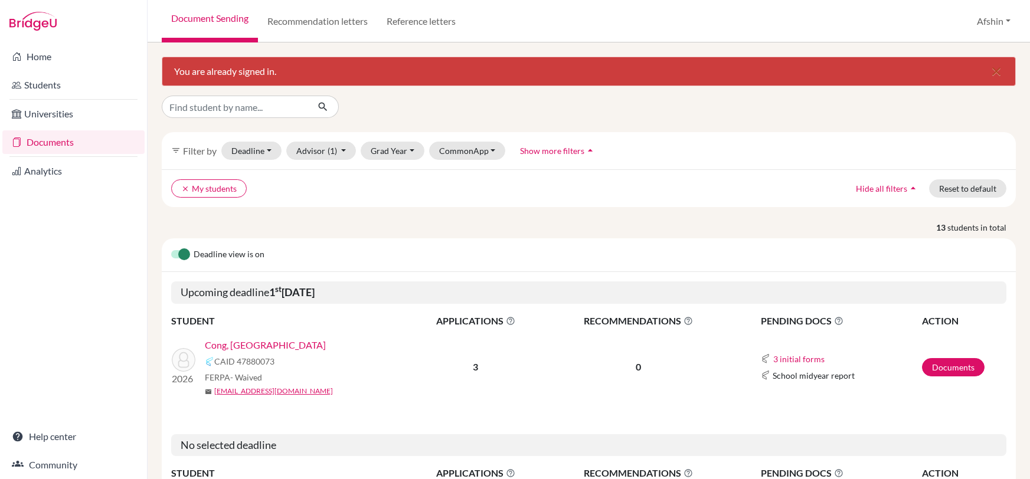
click at [249, 345] on link "Cong, [GEOGRAPHIC_DATA]" at bounding box center [265, 345] width 121 height 14
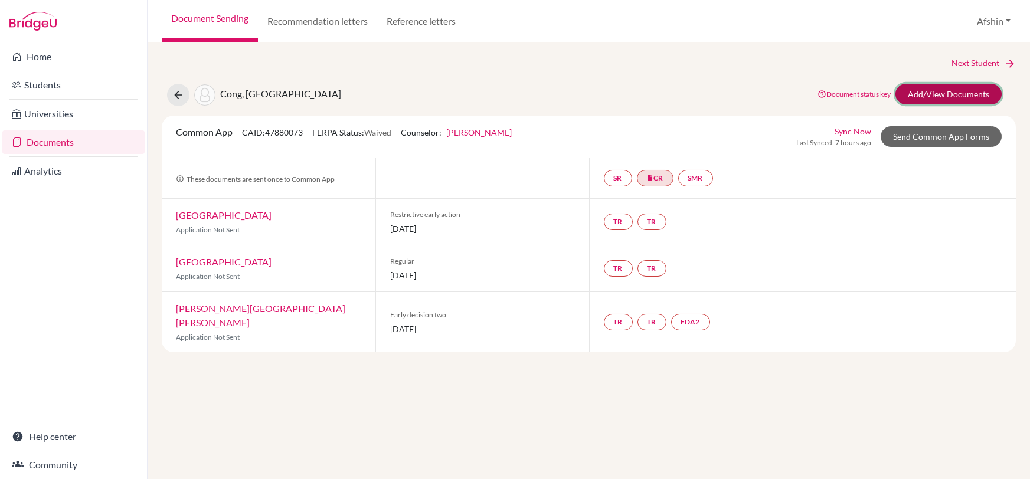
click at [916, 87] on link "Add/View Documents" at bounding box center [948, 94] width 106 height 21
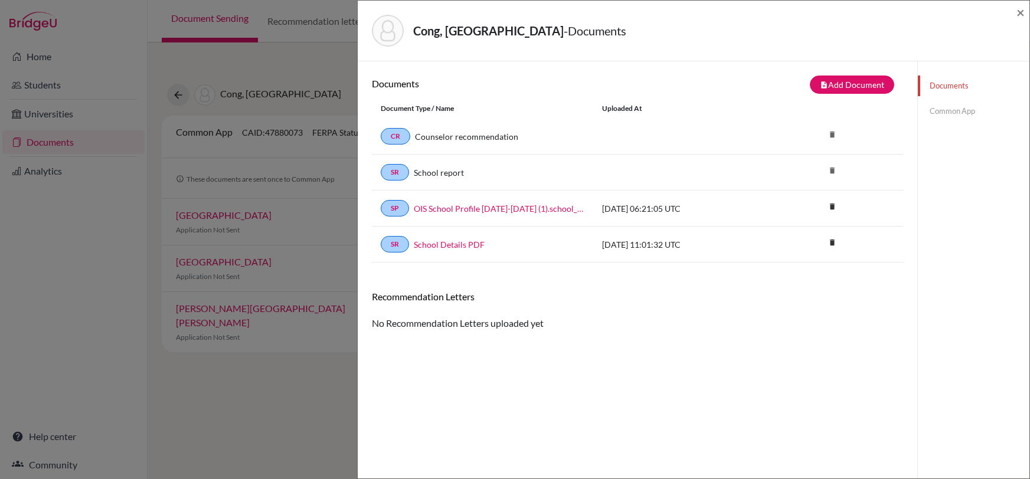
click at [947, 116] on link "Common App" at bounding box center [974, 111] width 112 height 21
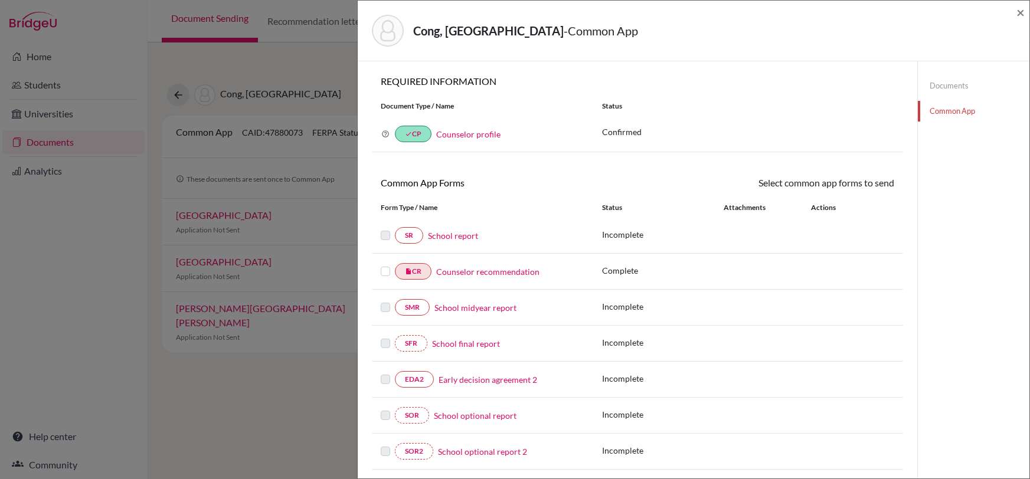
click at [949, 74] on div "Documents Common App" at bounding box center [974, 98] width 112 height 74
click at [947, 78] on link "Documents" at bounding box center [974, 86] width 112 height 21
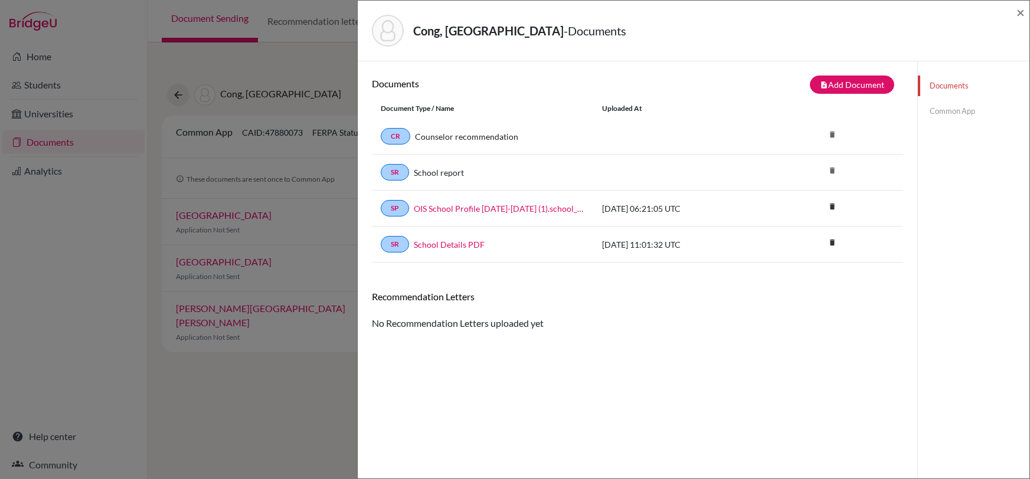
click at [310, 357] on div "Cong, [GEOGRAPHIC_DATA] - Documents × Documents note_add Add Document Document …" at bounding box center [515, 239] width 1030 height 479
click at [1022, 11] on span "×" at bounding box center [1020, 12] width 8 height 17
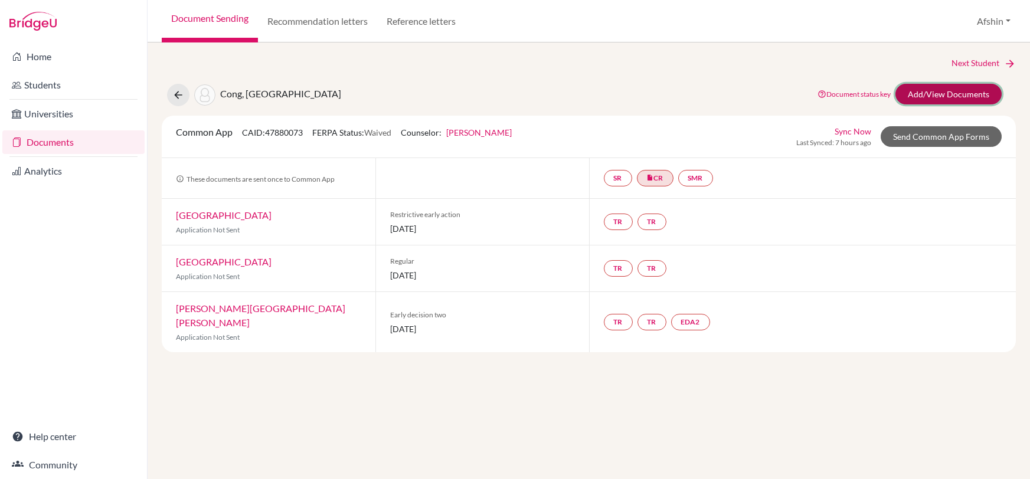
click at [919, 91] on link "Add/View Documents" at bounding box center [948, 94] width 106 height 21
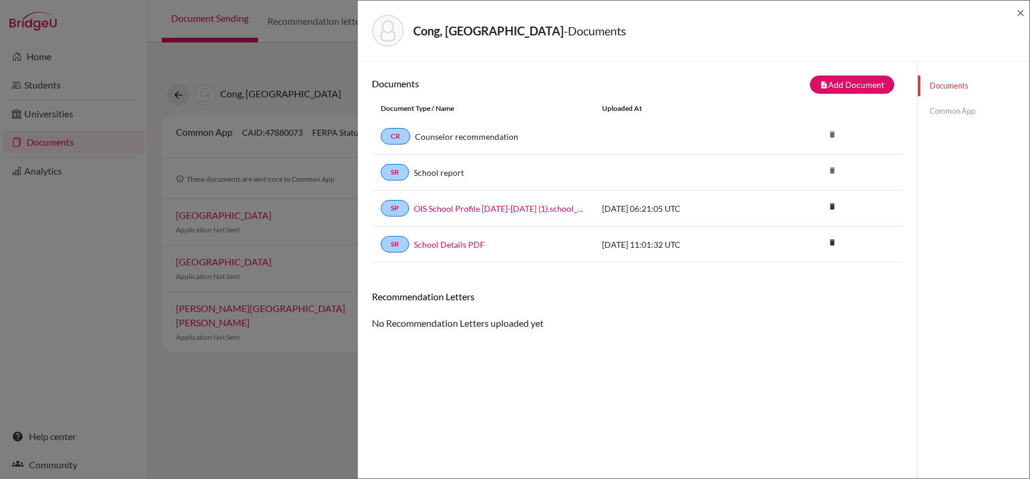
click at [944, 110] on link "Common App" at bounding box center [974, 111] width 112 height 21
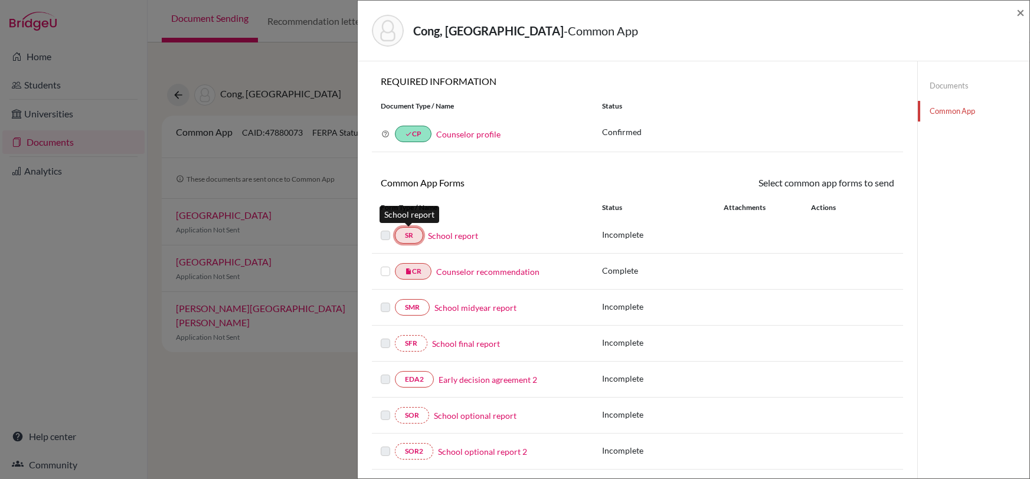
click at [409, 234] on link "SR" at bounding box center [409, 235] width 28 height 17
click at [458, 237] on link "School report" at bounding box center [453, 236] width 50 height 12
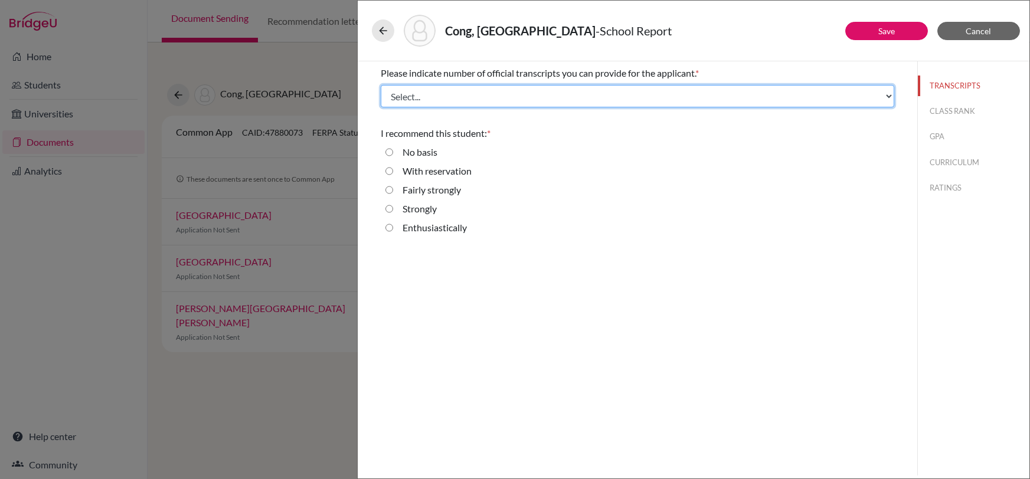
click at [508, 96] on select "Select... 1 2 3 4" at bounding box center [637, 96] width 513 height 22
select select "1"
click at [381, 85] on select "Select... 1 2 3 4" at bounding box center [637, 96] width 513 height 22
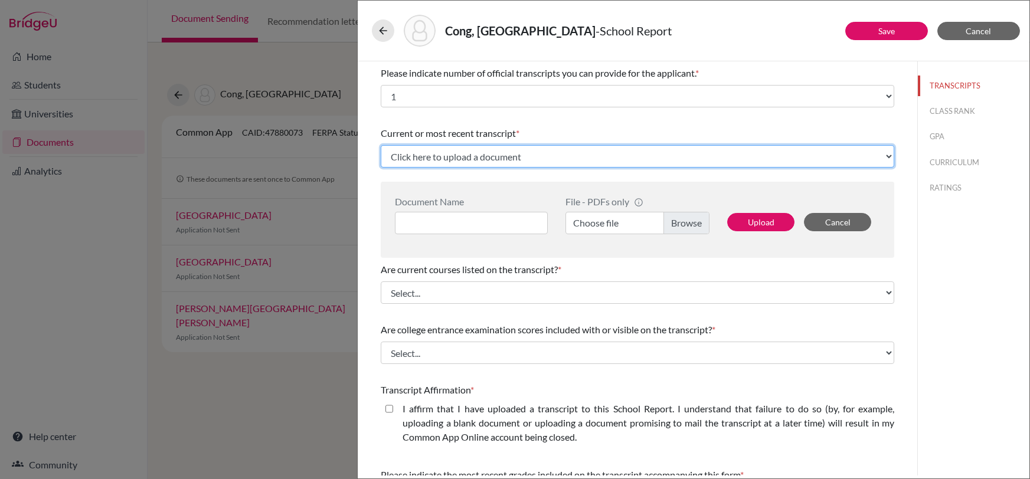
click at [481, 157] on select "Click here to upload a document Upload New File" at bounding box center [637, 156] width 513 height 22
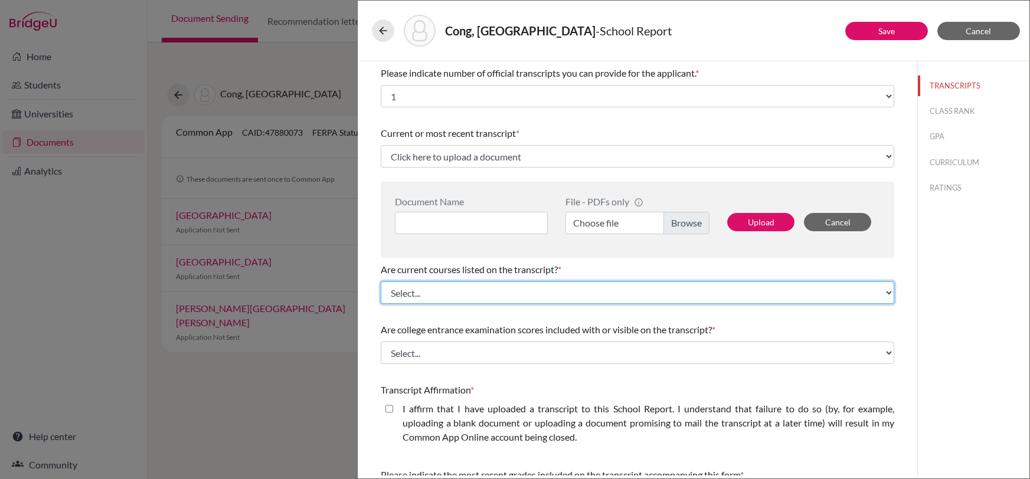
click at [493, 295] on select "Select... Yes No" at bounding box center [637, 292] width 513 height 22
select select "1"
click at [381, 281] on select "Select... Yes No" at bounding box center [637, 292] width 513 height 22
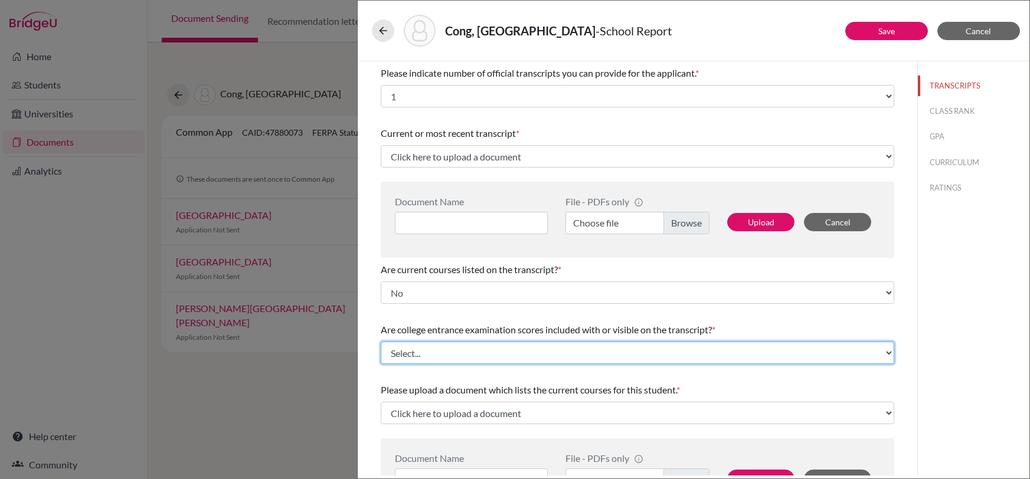
click at [486, 354] on select "Select... Yes No" at bounding box center [637, 353] width 513 height 22
select select "1"
click at [381, 342] on select "Select... Yes No" at bounding box center [637, 353] width 513 height 22
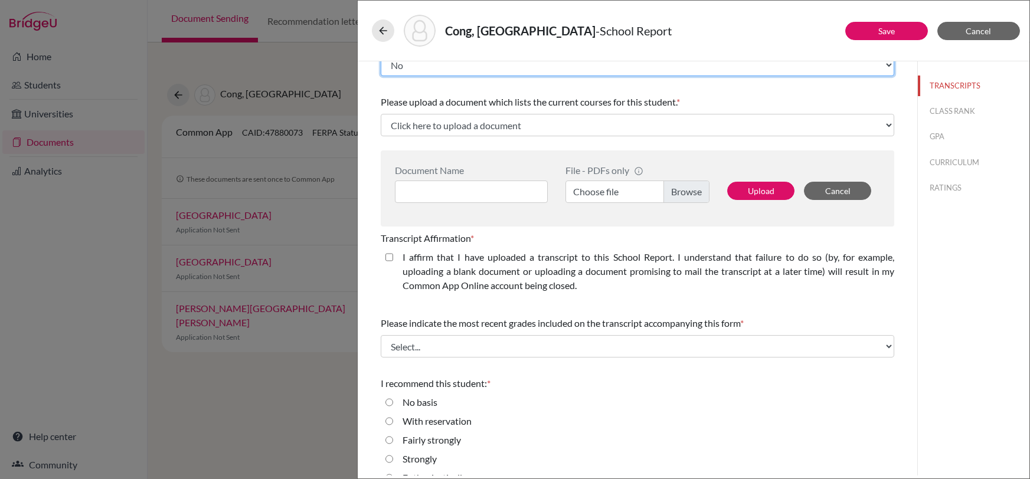
scroll to position [299, 0]
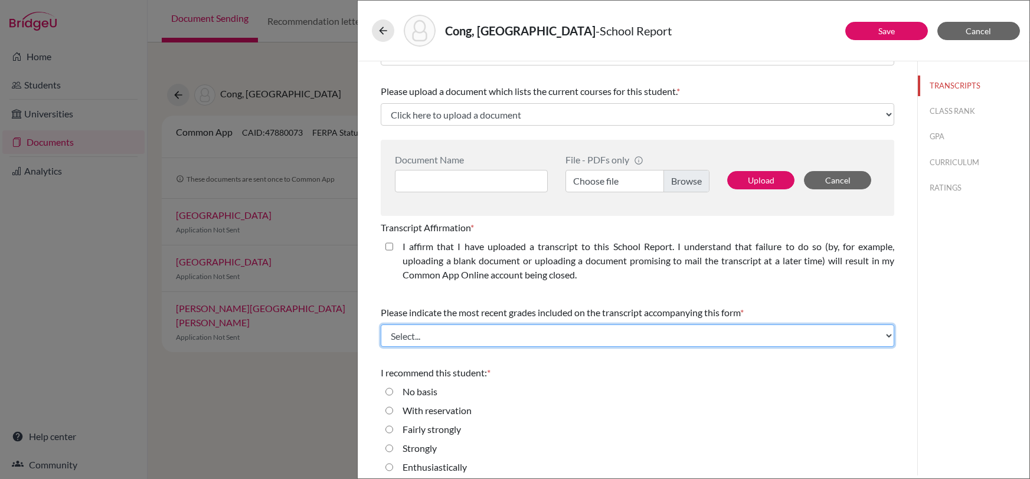
click at [500, 343] on select "Select... Final junior year grades 1st Quarter senior year grades 2nd Quarter/1…" at bounding box center [637, 336] width 513 height 22
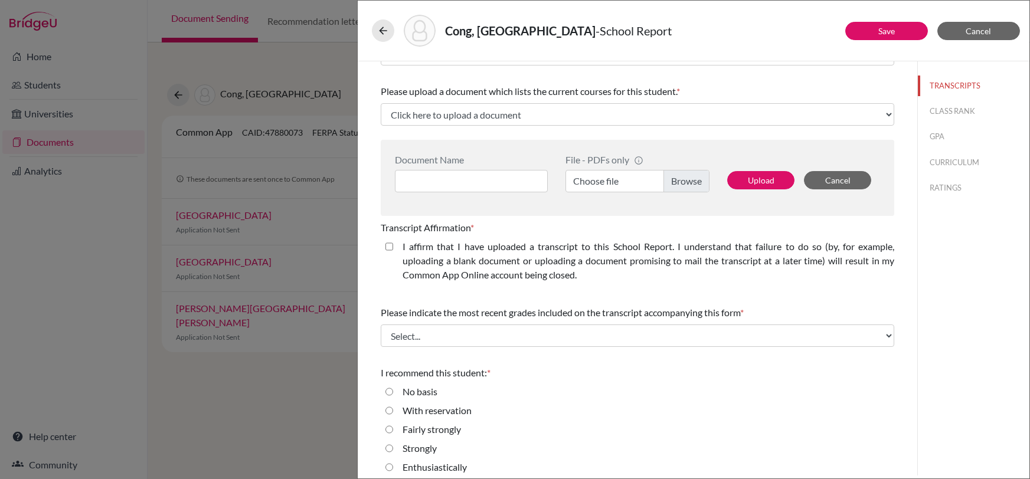
click at [547, 294] on div "Please indicate number of official transcripts you can provide for the applican…" at bounding box center [637, 123] width 513 height 721
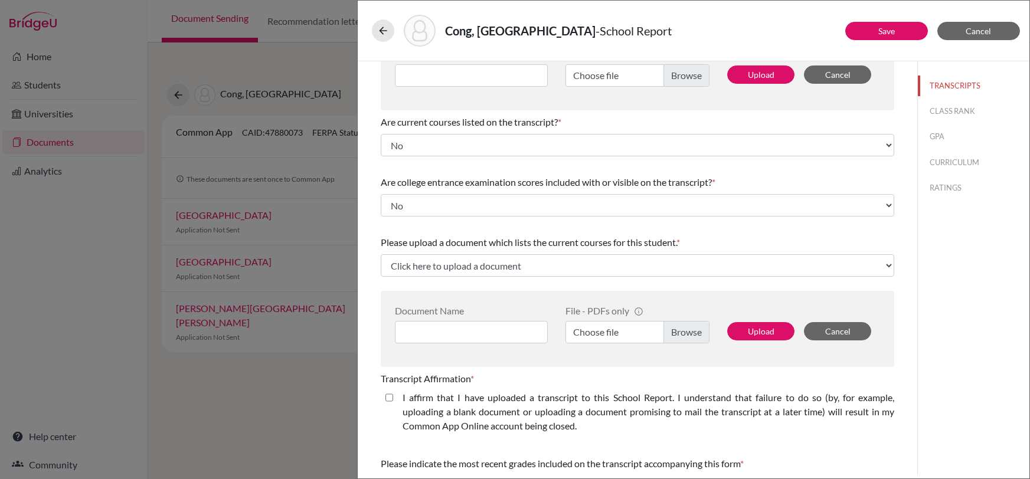
scroll to position [0, 0]
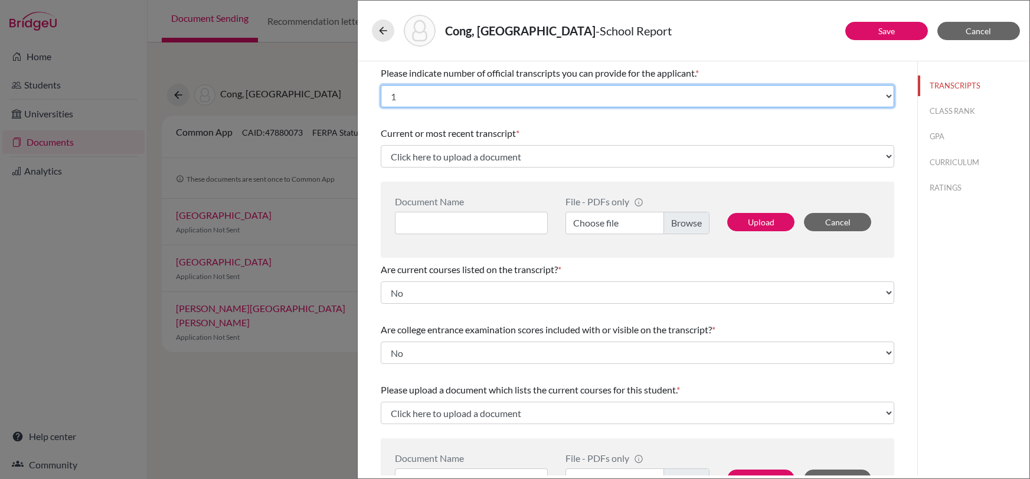
click at [602, 85] on select "Select... 1 2 3 4" at bounding box center [637, 96] width 513 height 22
select select "2"
click at [381, 85] on select "Select... 1 2 3 4" at bounding box center [637, 96] width 513 height 22
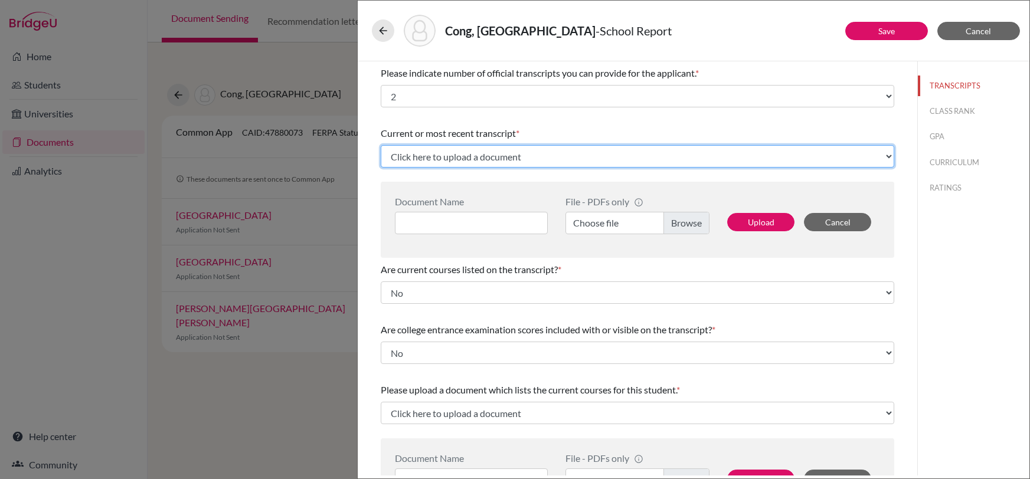
click at [515, 155] on select "Click here to upload a document Upload New File" at bounding box center [637, 156] width 513 height 22
select select "Upload New File"
click at [381, 145] on select "Click here to upload a document Upload New File" at bounding box center [637, 156] width 513 height 22
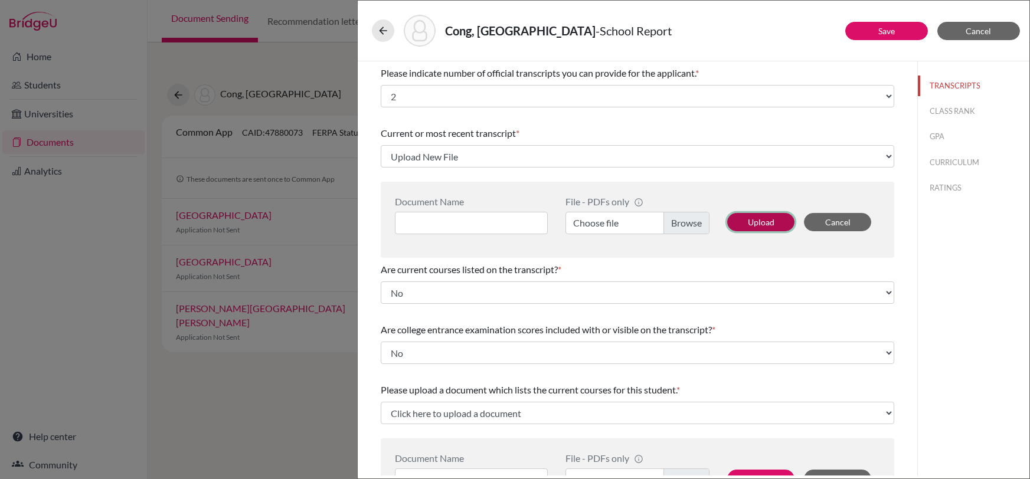
click at [756, 217] on button "Upload" at bounding box center [760, 222] width 67 height 18
click at [683, 225] on label "Choose file" at bounding box center [637, 223] width 144 height 22
click at [683, 225] on input "Choose file" at bounding box center [637, 223] width 144 height 22
click at [405, 222] on input at bounding box center [471, 223] width 153 height 22
type input "G 9,10,11"
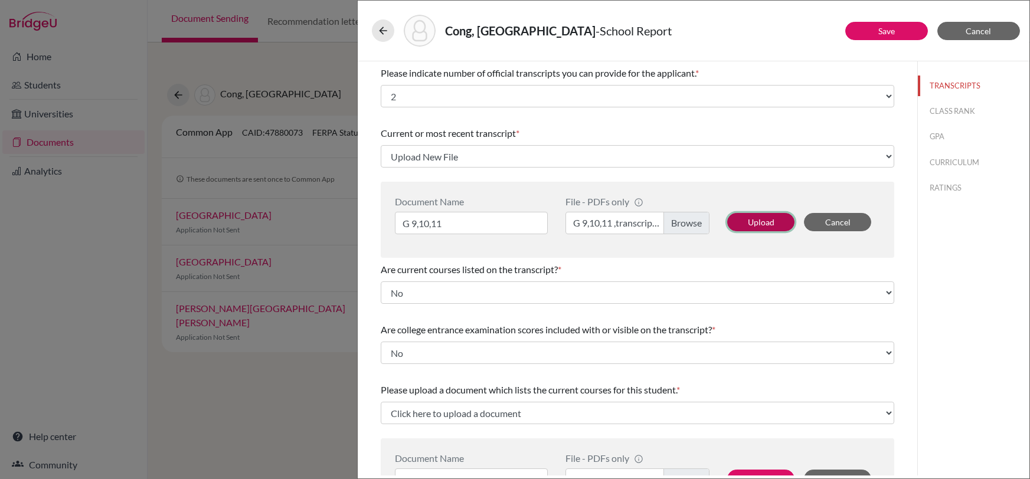
click at [768, 222] on button "Upload" at bounding box center [760, 222] width 67 height 18
select select "683899"
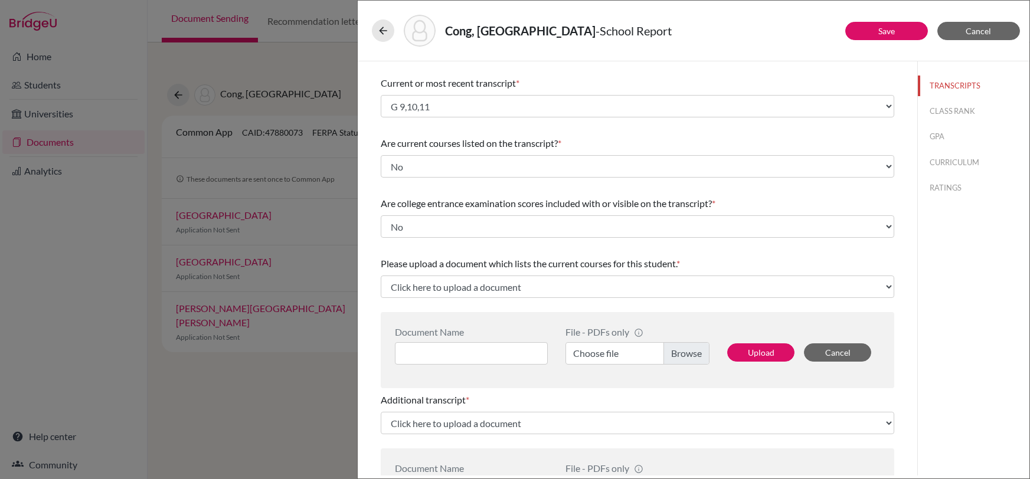
scroll to position [41, 0]
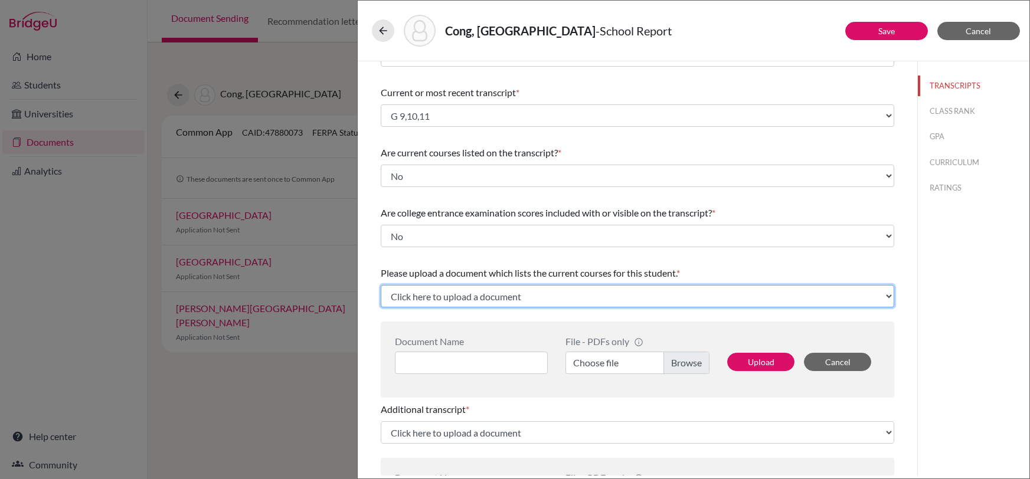
click at [528, 296] on select "Click here to upload a document Upload New File" at bounding box center [637, 296] width 513 height 22
click at [486, 298] on select "Click here to upload a document Upload New File" at bounding box center [637, 296] width 513 height 22
select select "Upload New File"
click at [381, 285] on select "Click here to upload a document Upload New File" at bounding box center [637, 296] width 513 height 22
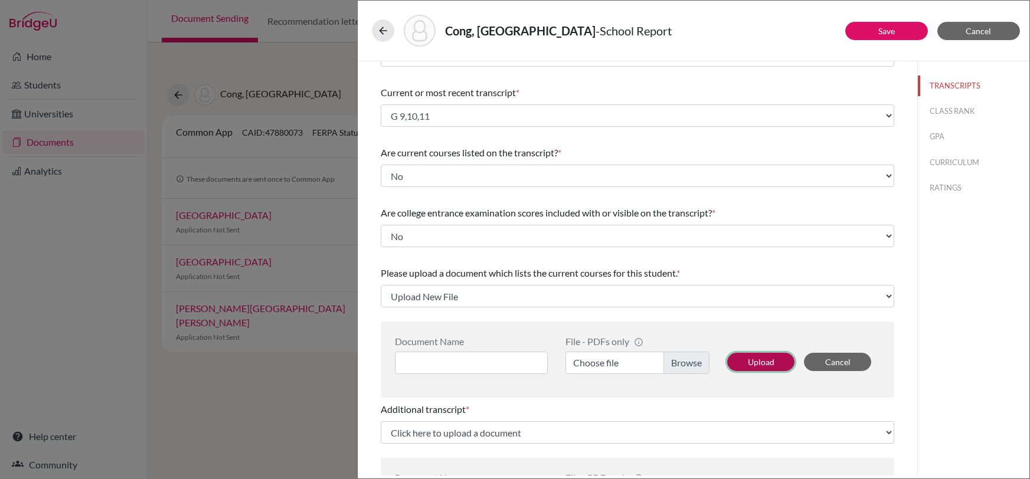
click at [745, 365] on button "Upload" at bounding box center [760, 362] width 67 height 18
click at [762, 358] on button "Upload" at bounding box center [760, 362] width 67 height 18
click at [649, 366] on label "Choose file" at bounding box center [637, 363] width 144 height 22
click at [649, 366] on input "Choose file" at bounding box center [637, 363] width 144 height 22
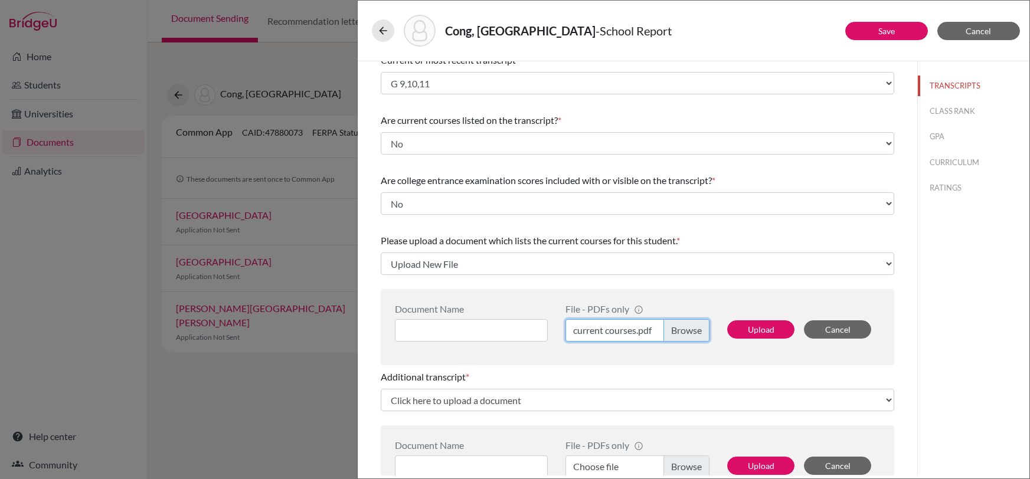
scroll to position [83, 0]
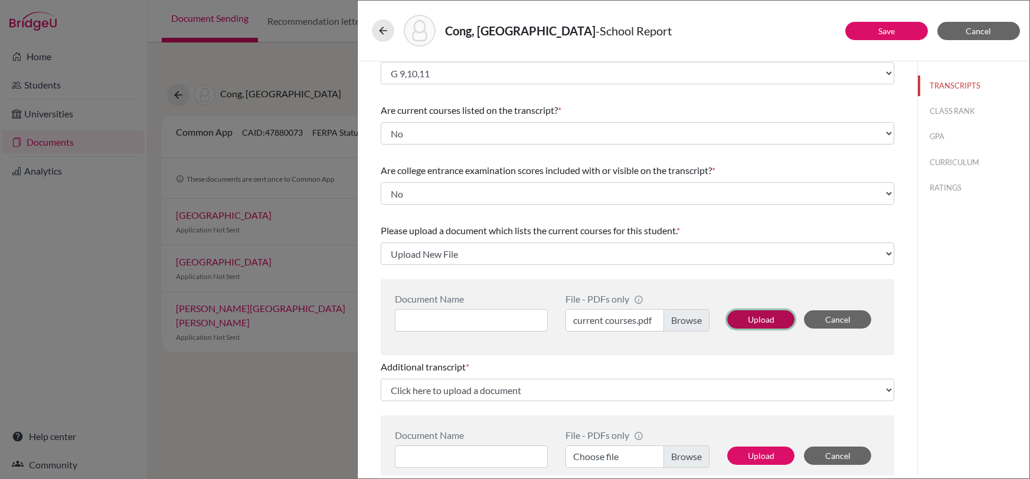
click at [764, 322] on button "Upload" at bounding box center [760, 319] width 67 height 18
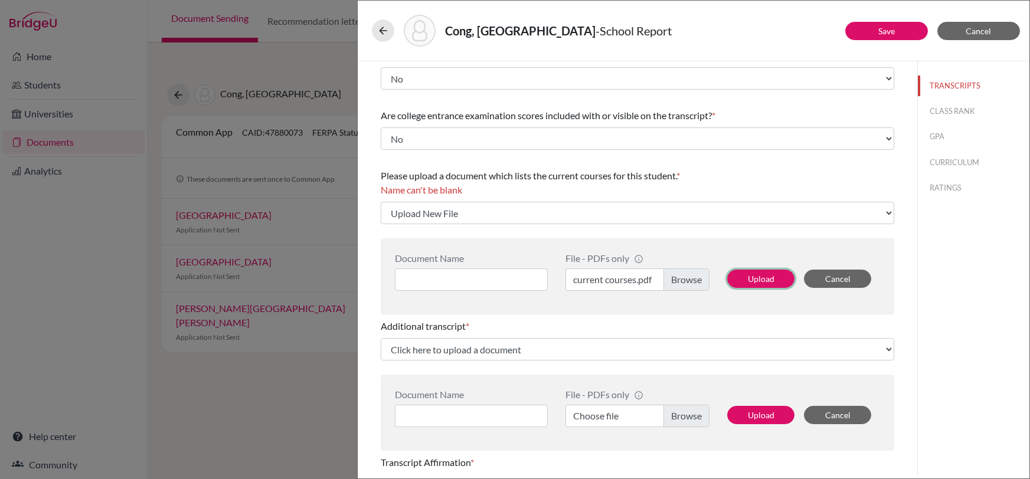
scroll to position [140, 0]
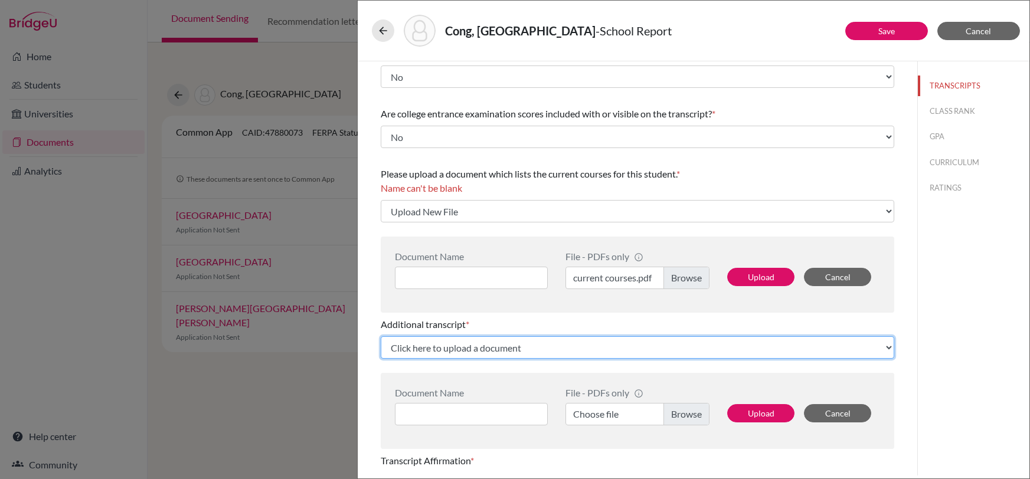
click at [465, 349] on select "Click here to upload a document Upload New File" at bounding box center [637, 347] width 513 height 22
select select "Upload New File"
click at [381, 336] on select "Click here to upload a document Upload New File" at bounding box center [637, 347] width 513 height 22
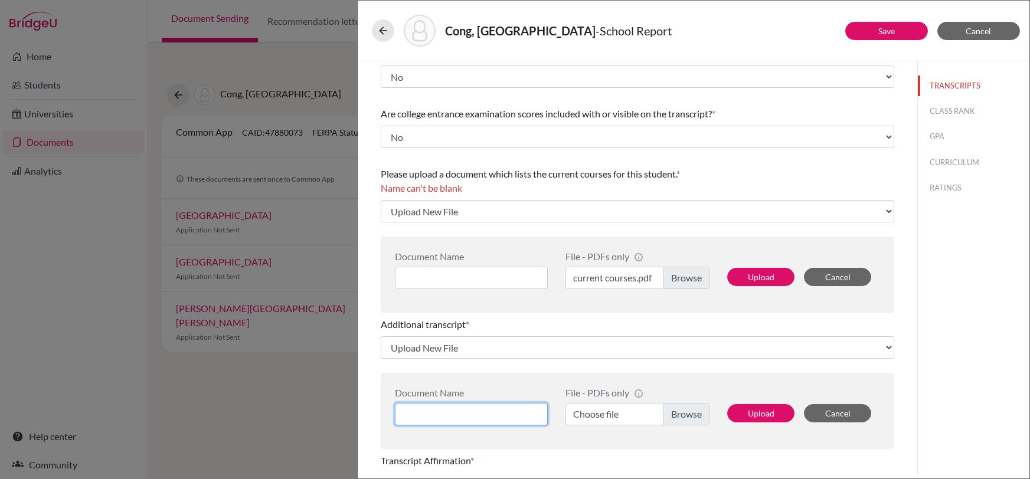
click at [440, 412] on input at bounding box center [471, 414] width 153 height 22
type input "M"
type input "G12"
click at [385, 428] on div "Document Name G12 mid 1st quarter File - PDFs only info CommonApp has file size…" at bounding box center [637, 411] width 513 height 76
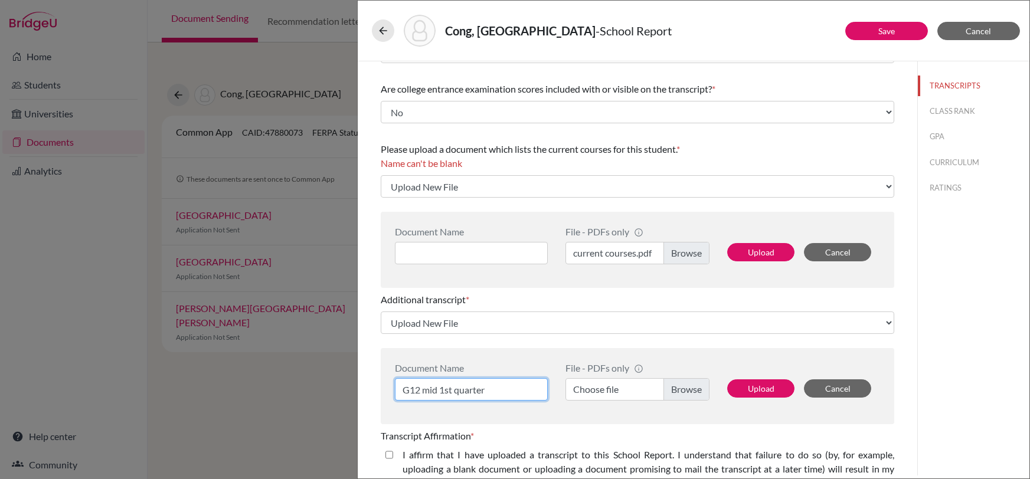
scroll to position [178, 0]
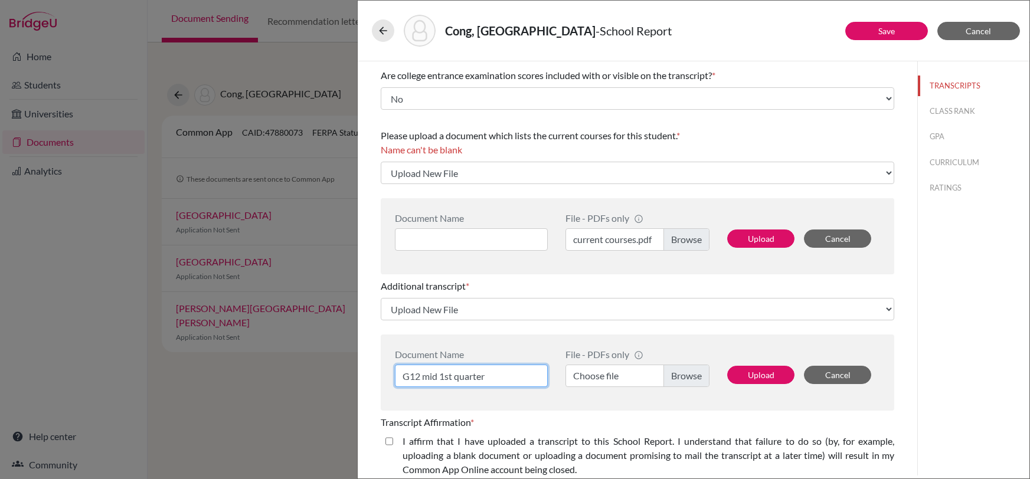
type input "G12 mid 1st quarter"
click at [520, 411] on div "Transcript Affirmation * I affirm that I have uploaded a transcript to this Sch…" at bounding box center [637, 449] width 513 height 76
click at [695, 378] on label "Choose file" at bounding box center [637, 376] width 144 height 22
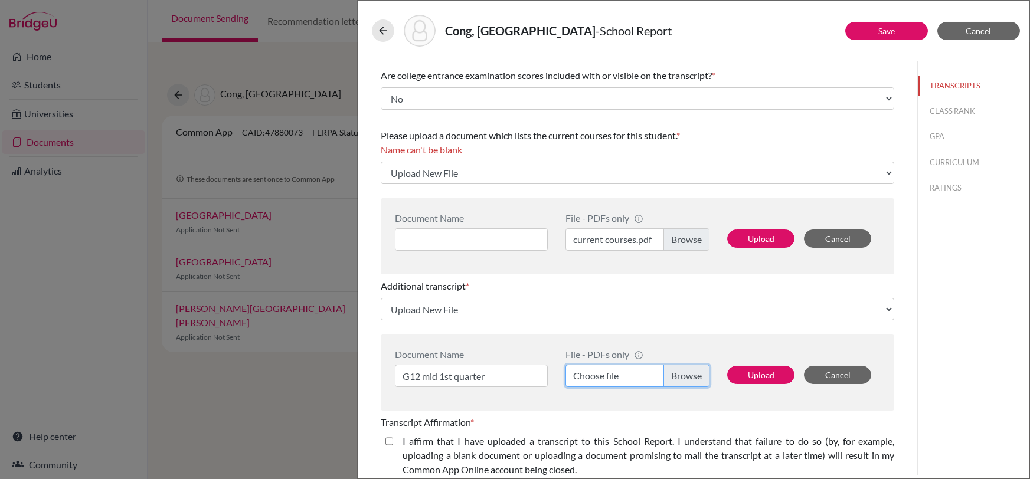
click at [695, 378] on input "Choose file" at bounding box center [637, 376] width 144 height 22
click at [445, 240] on input at bounding box center [471, 239] width 153 height 22
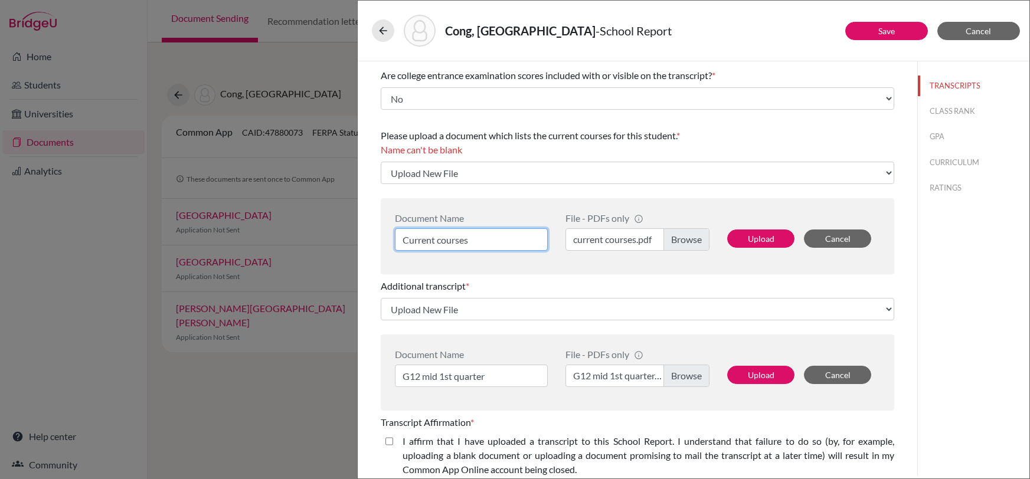
type input "Current courses"
click at [534, 338] on div "Document Name G12 mid 1st quarter File - PDFs only info CommonApp has file size…" at bounding box center [637, 373] width 513 height 76
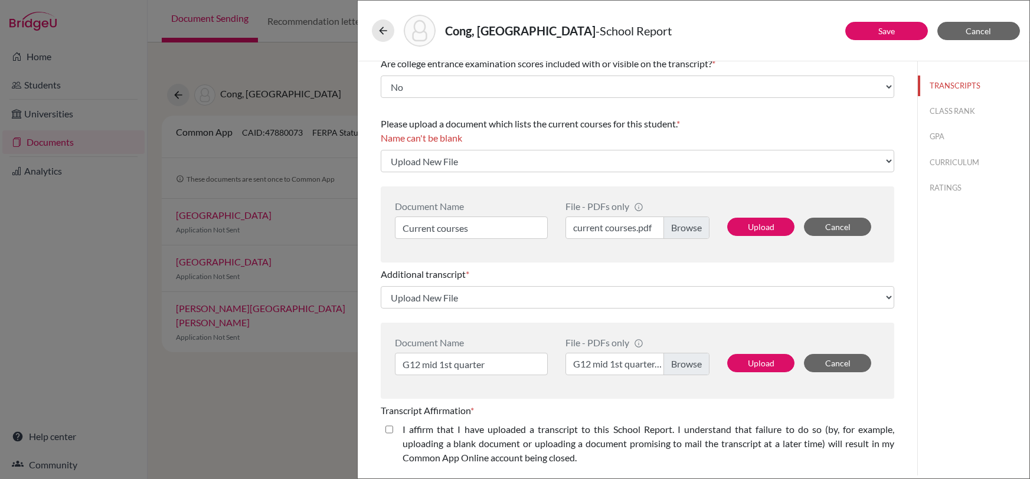
scroll to position [196, 0]
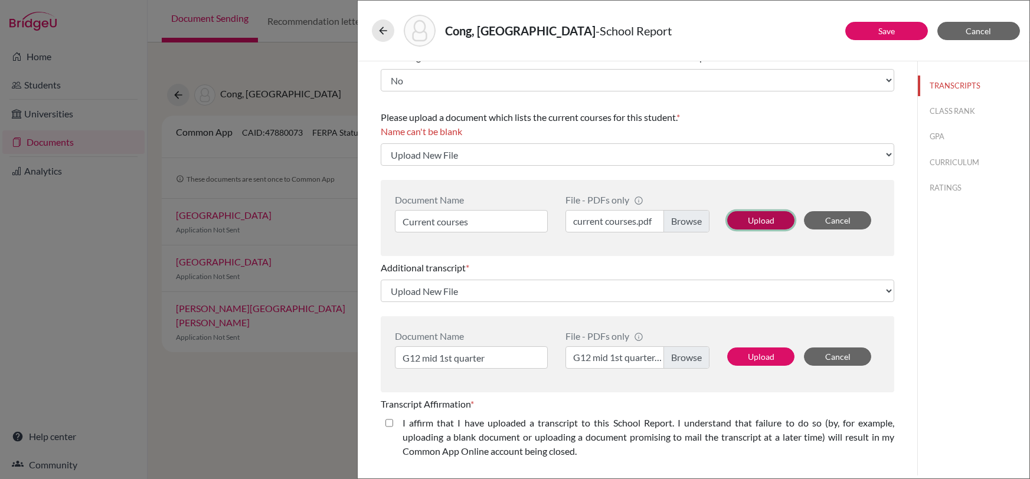
click at [754, 220] on button "Upload" at bounding box center [760, 220] width 67 height 18
select select "683900"
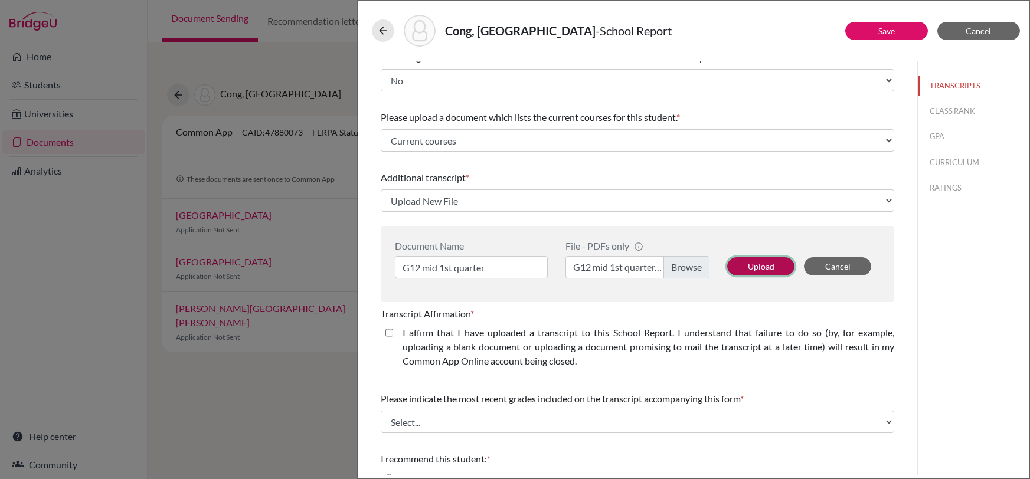
click at [759, 263] on button "Upload" at bounding box center [760, 266] width 67 height 18
select select "683901"
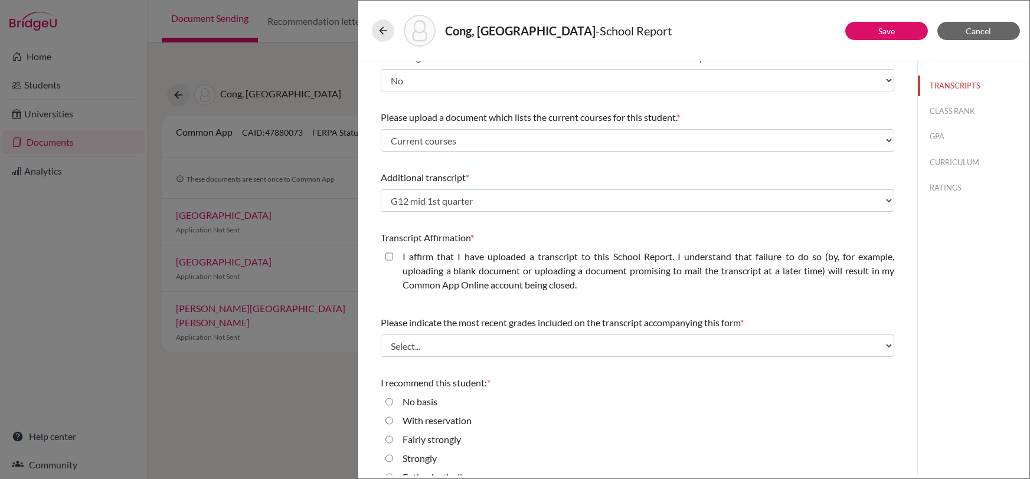
click at [392, 259] on closed\ "I affirm that I have uploaded a transcript to this School Report. I understand …" at bounding box center [389, 257] width 8 height 14
checkbox closed\ "true"
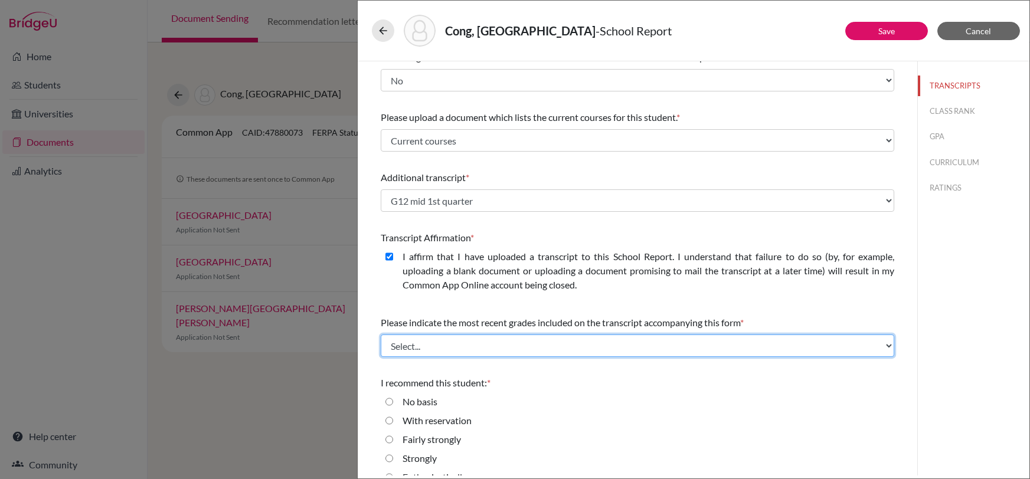
click at [504, 342] on select "Select... Final junior year grades 1st Quarter senior year grades 2nd Quarter/1…" at bounding box center [637, 346] width 513 height 22
select select "0"
click at [381, 335] on select "Select... Final junior year grades 1st Quarter senior year grades 2nd Quarter/1…" at bounding box center [637, 346] width 513 height 22
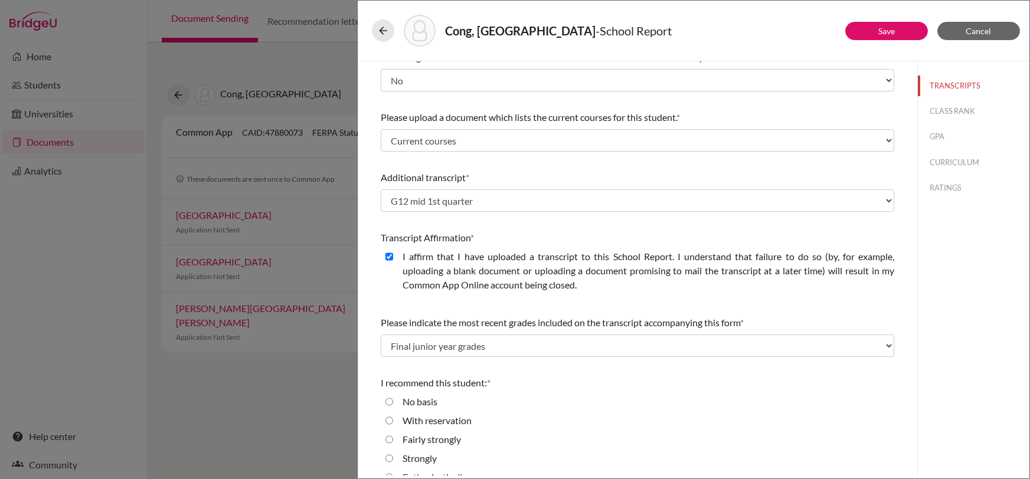
click at [522, 425] on div "With reservation" at bounding box center [637, 423] width 513 height 19
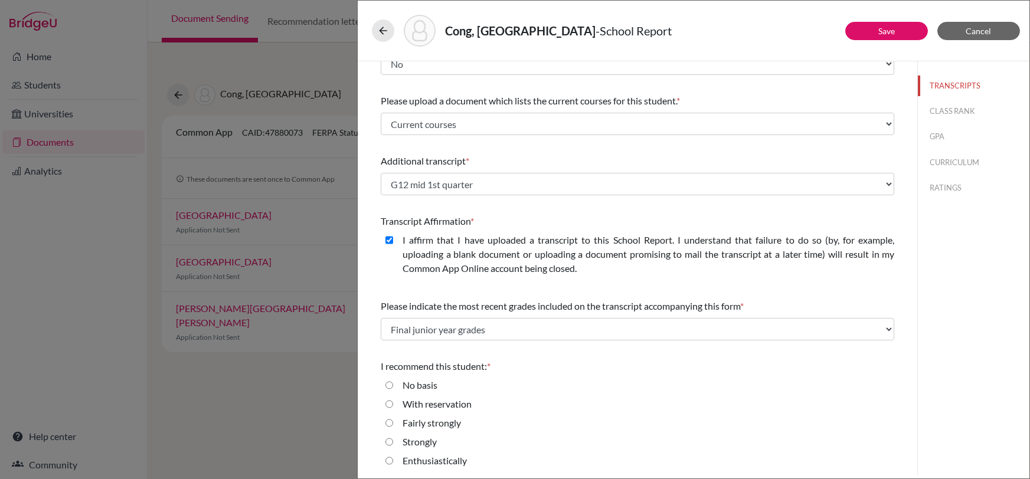
scroll to position [214, 0]
click at [389, 441] on input "Strongly" at bounding box center [389, 441] width 8 height 14
radio input "true"
click at [389, 460] on input "Enthusiastically" at bounding box center [389, 460] width 8 height 14
radio input "true"
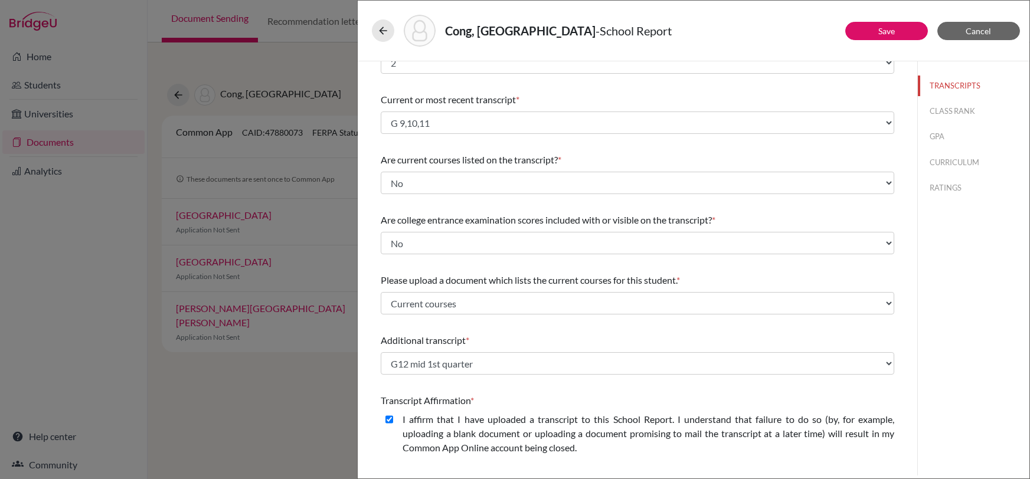
scroll to position [15, 0]
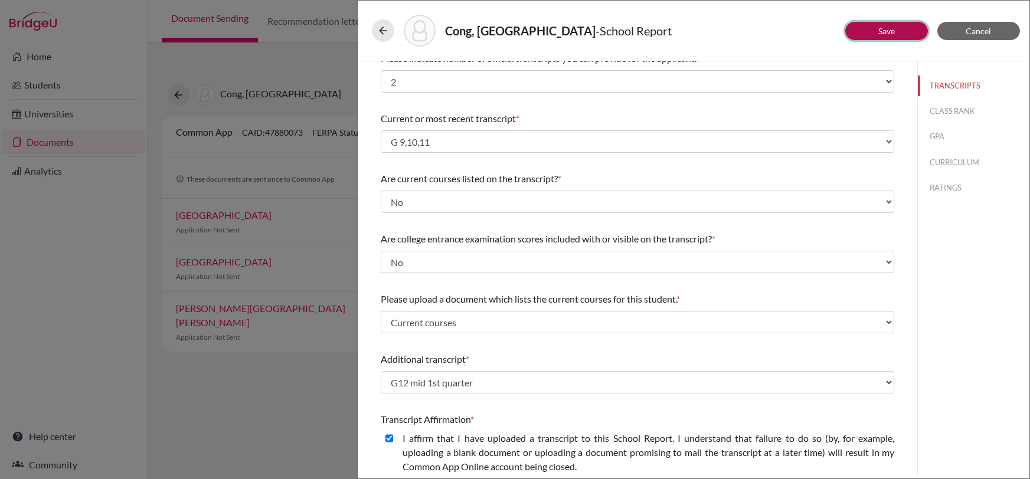
click at [878, 23] on button "Save" at bounding box center [886, 31] width 83 height 18
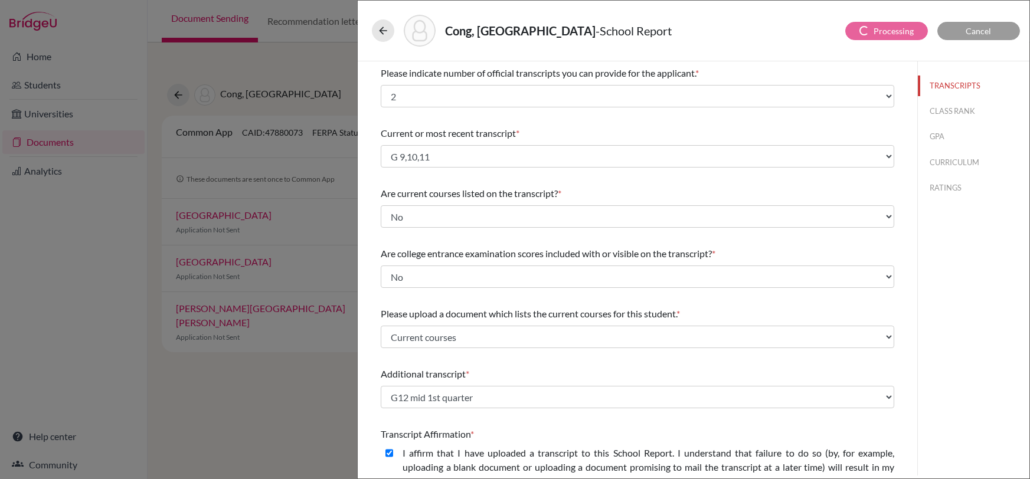
select select "Select..."
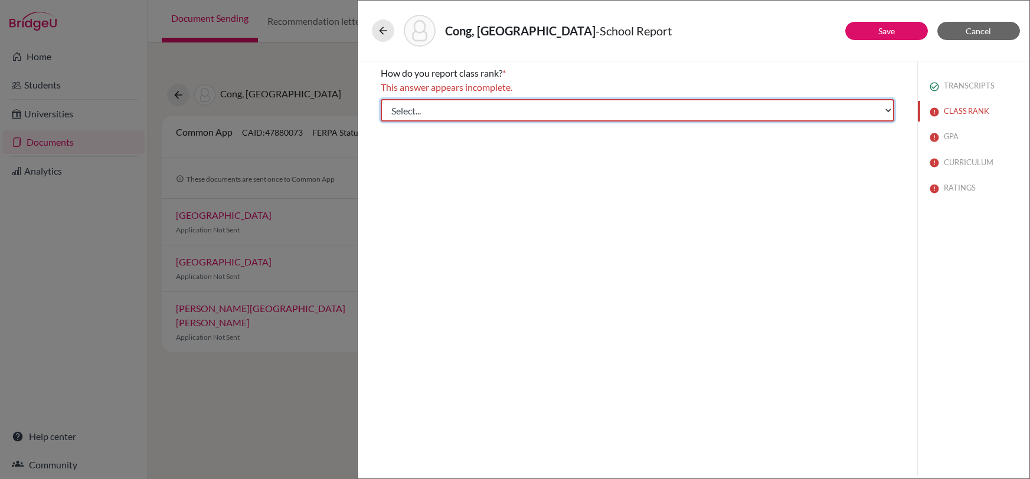
click at [627, 114] on select "Select... Exact Decile Quintile Quartile None" at bounding box center [637, 110] width 513 height 22
click at [735, 238] on div "How do you report class rank? * This answer appears incomplete. Select... Exact…" at bounding box center [637, 268] width 559 height 414
click at [942, 140] on button "GPA" at bounding box center [974, 136] width 112 height 21
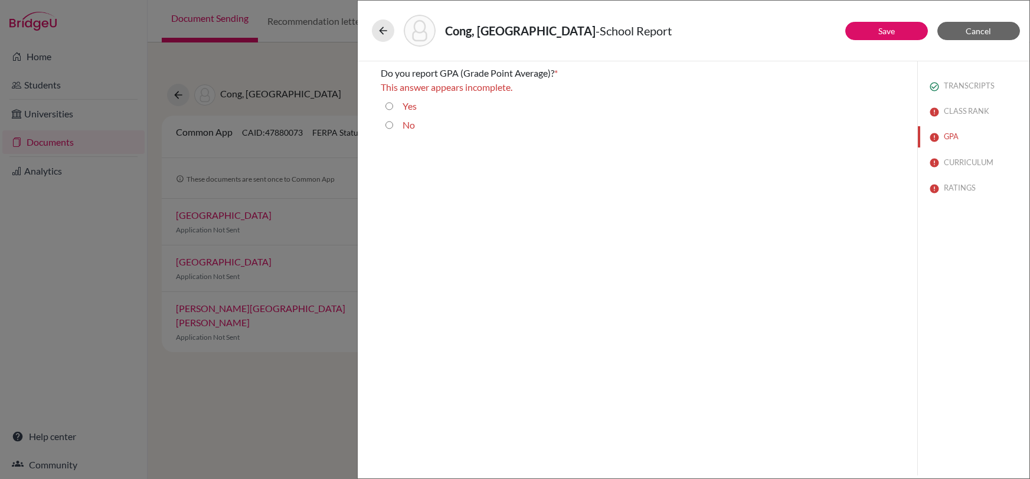
click at [399, 103] on div "Yes" at bounding box center [405, 108] width 24 height 19
click at [392, 104] on input "Yes" at bounding box center [389, 106] width 8 height 14
radio input "true"
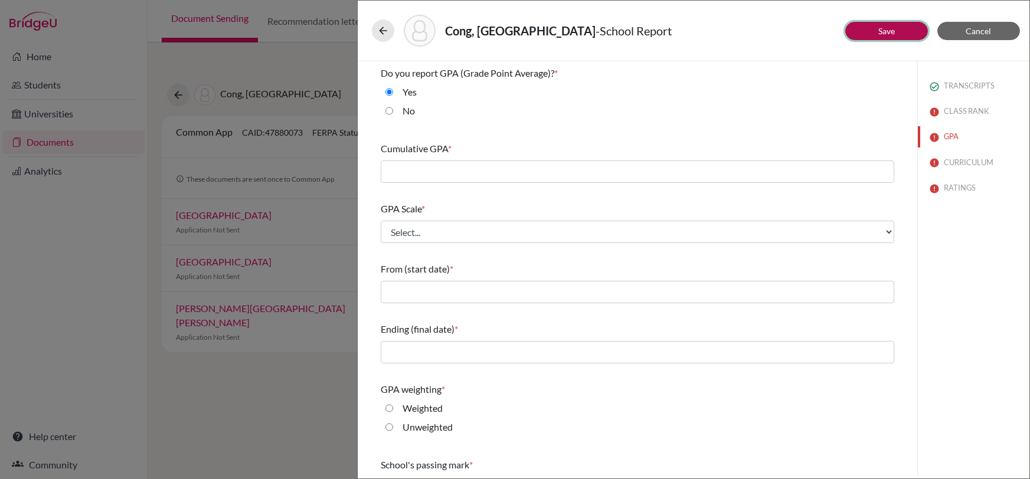
click at [897, 24] on button "Save" at bounding box center [886, 31] width 83 height 18
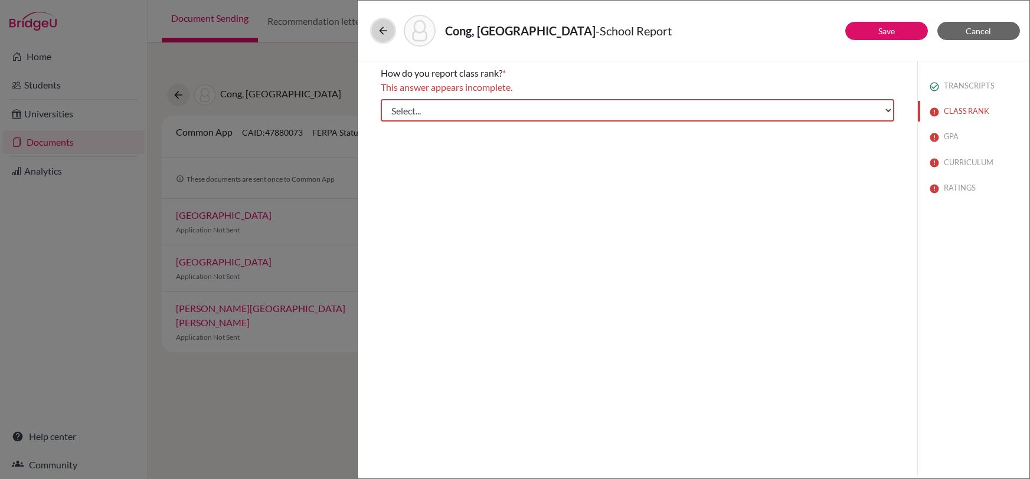
click at [383, 28] on icon at bounding box center [383, 31] width 12 height 12
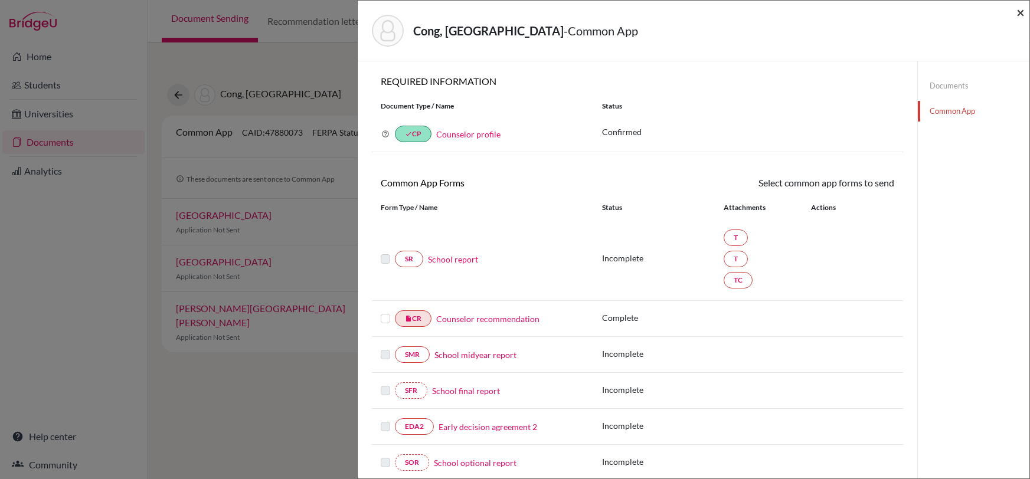
click at [1024, 8] on span "×" at bounding box center [1020, 12] width 8 height 17
